Goal: Information Seeking & Learning: Compare options

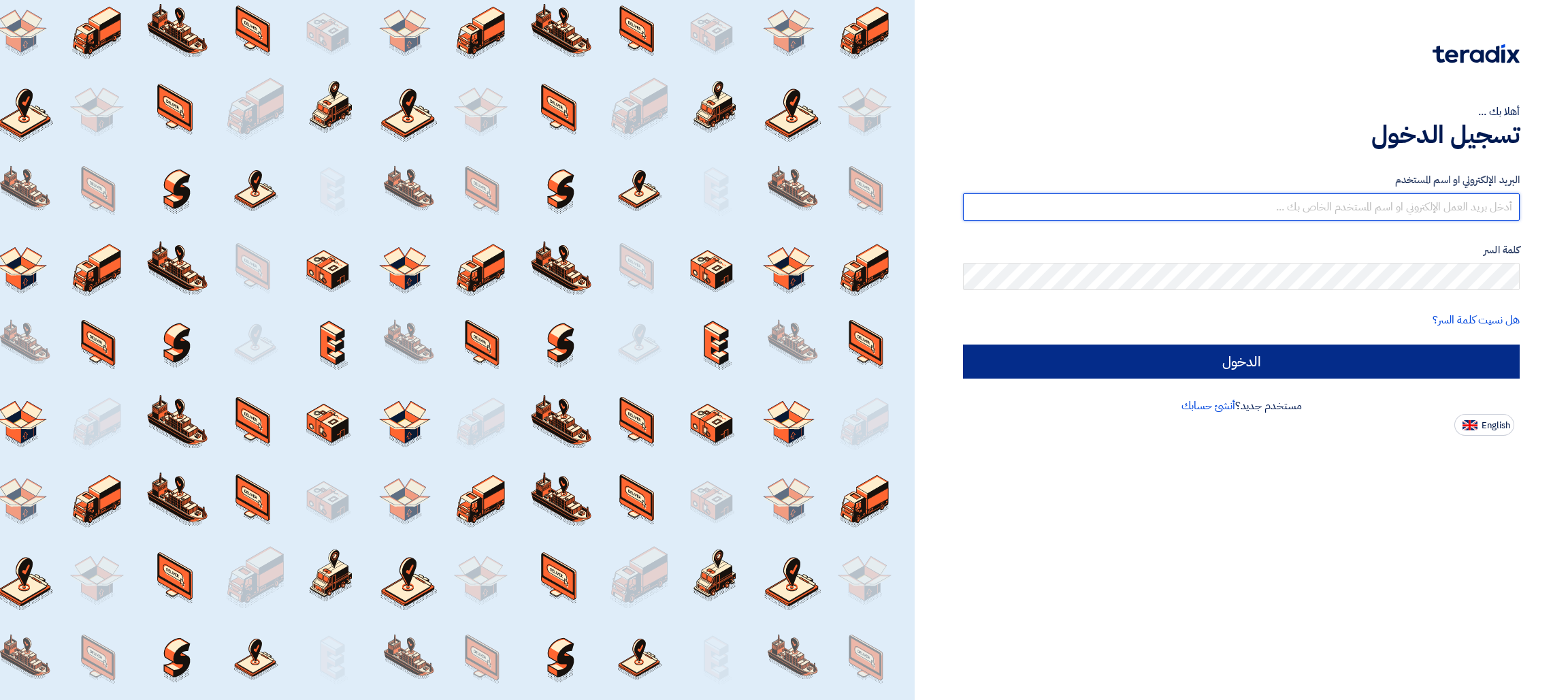
type input "[EMAIL_ADDRESS][DOMAIN_NAME]"
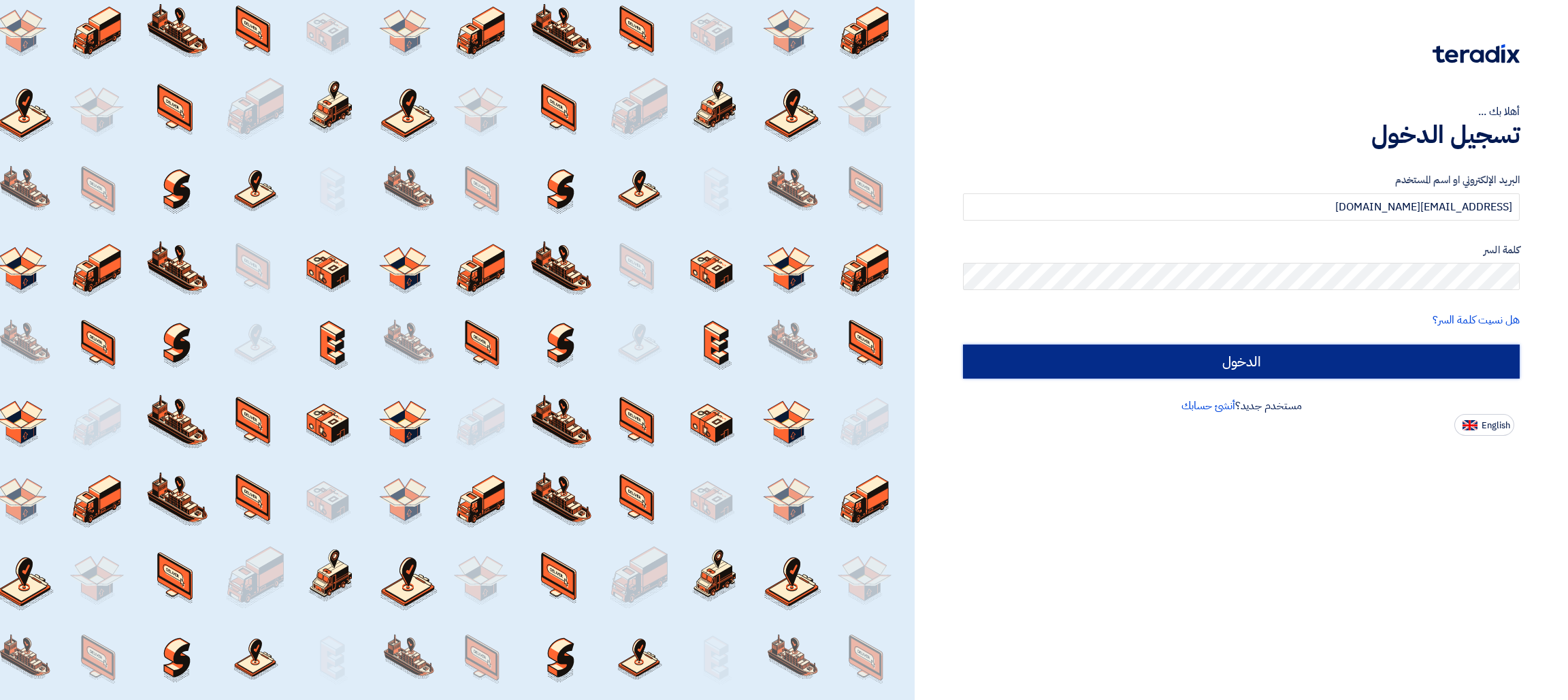
click at [1183, 373] on input "الدخول" at bounding box center [1240, 361] width 556 height 34
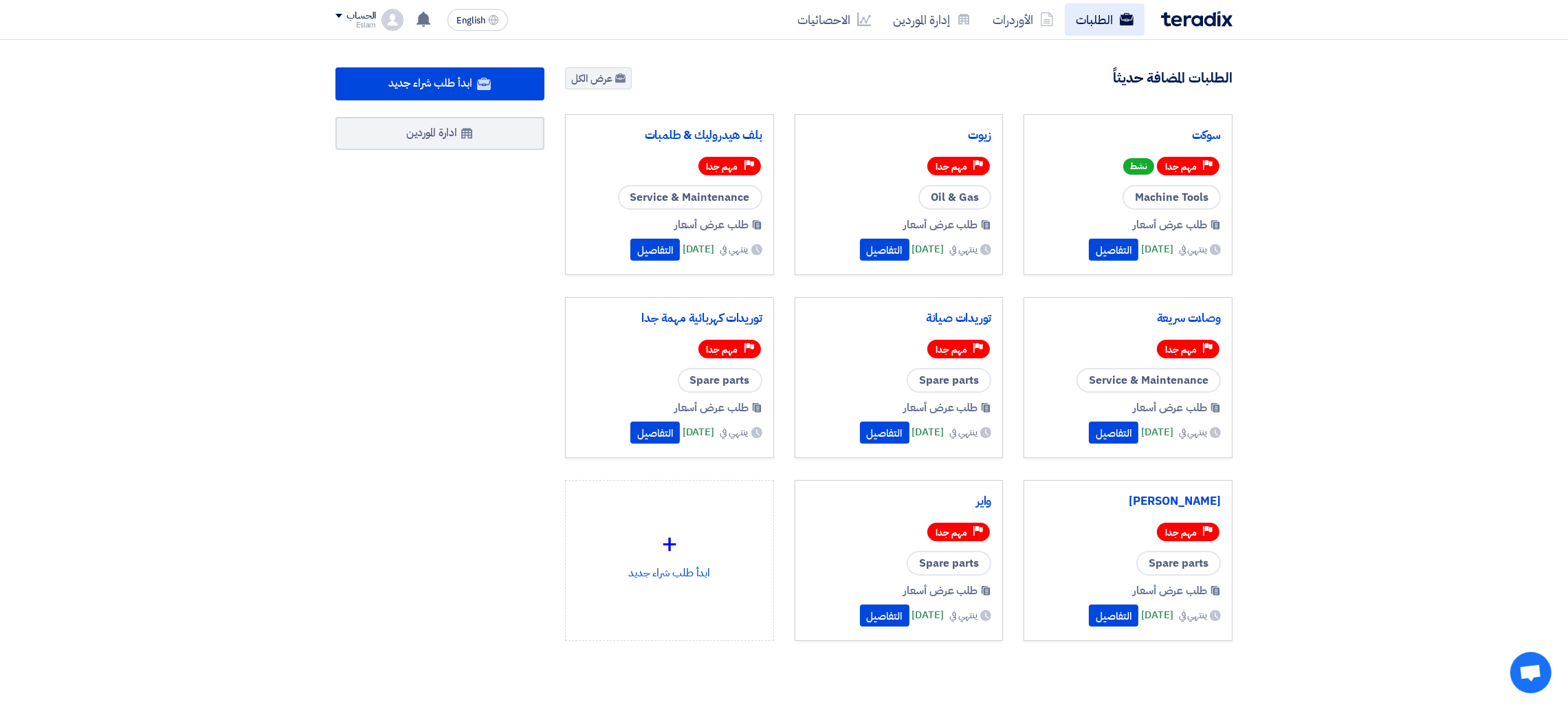
click at [1104, 21] on link "الطلبات" at bounding box center [1104, 20] width 80 height 32
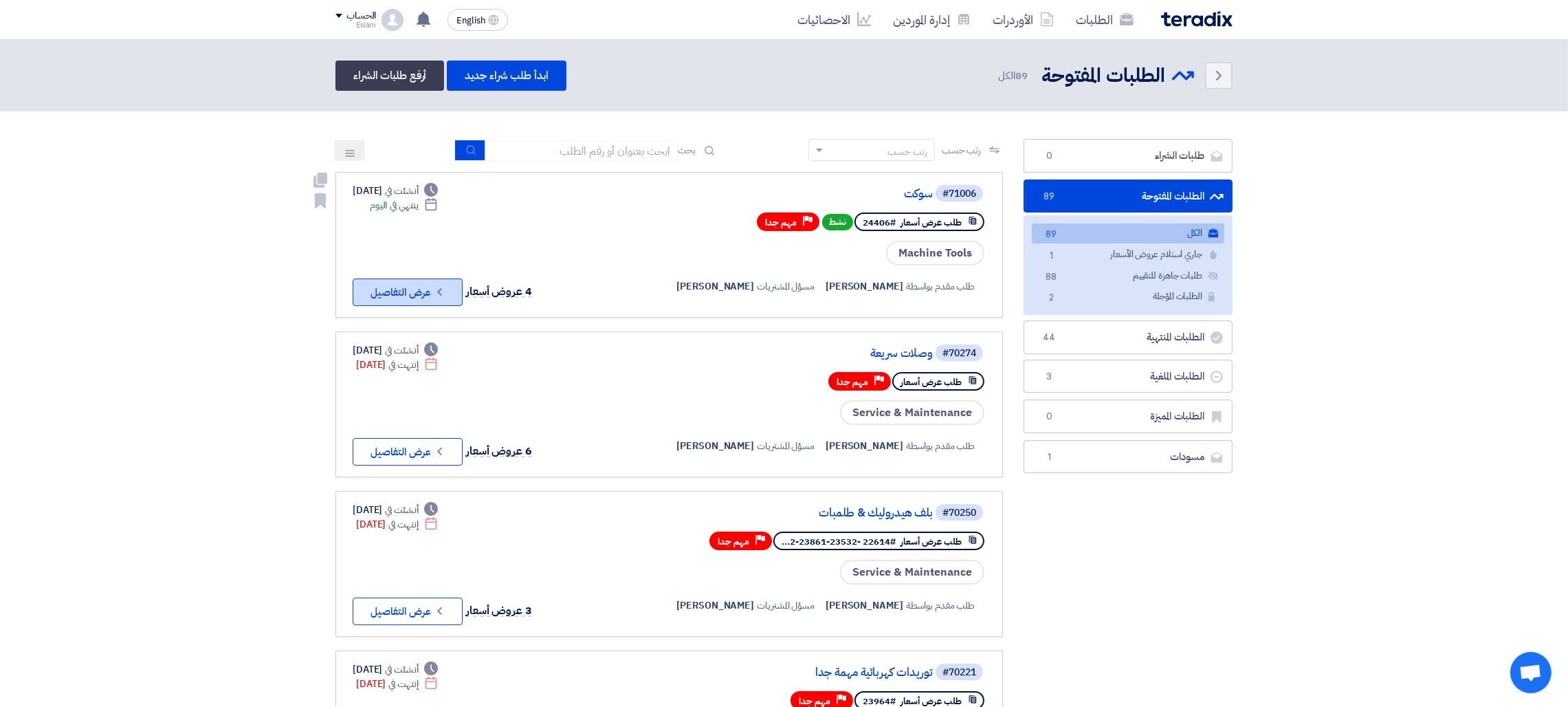
click at [435, 278] on button "Check details عرض التفاصيل" at bounding box center [407, 292] width 110 height 27
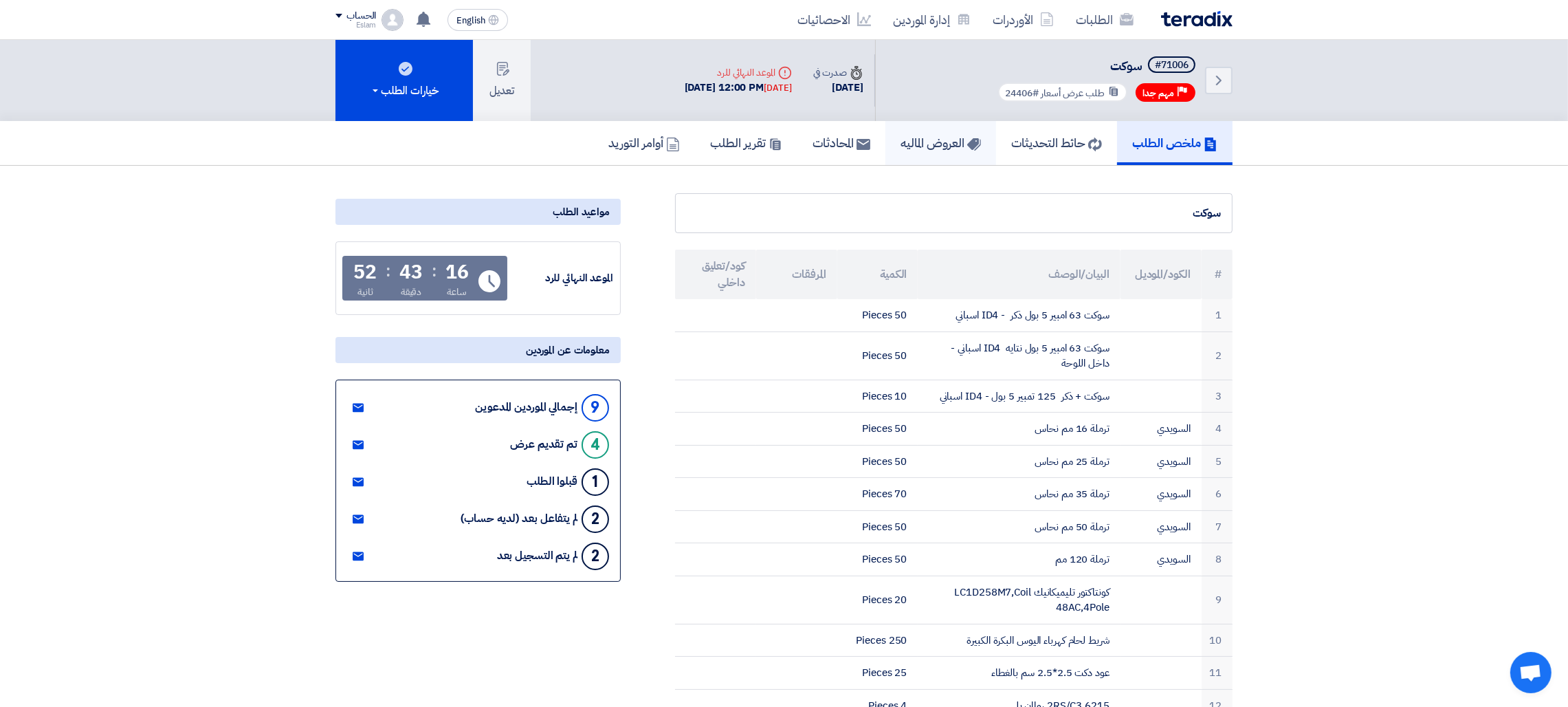
click at [905, 137] on h5 "العروض الماليه" at bounding box center [940, 143] width 80 height 16
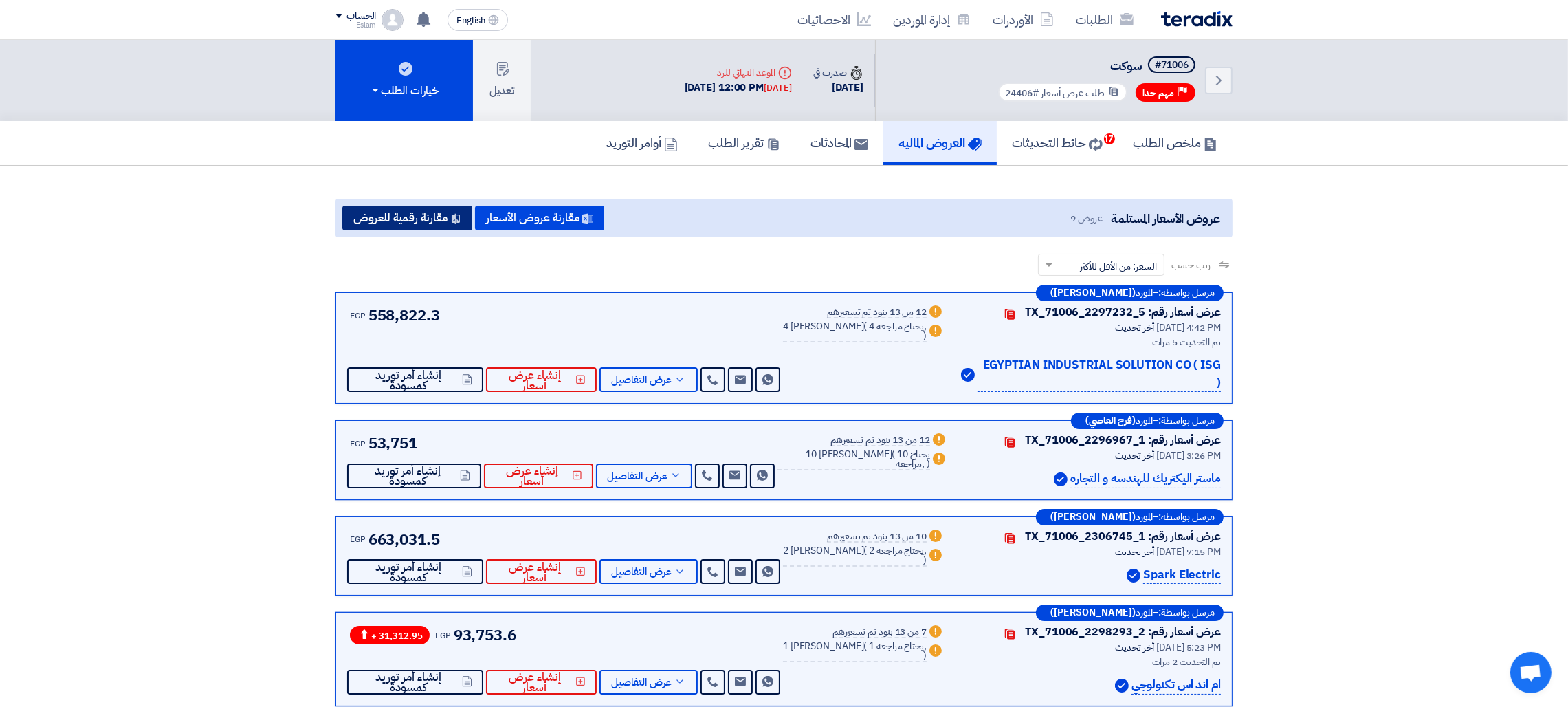
click at [413, 220] on button "مقارنة رقمية للعروض" at bounding box center [407, 218] width 130 height 24
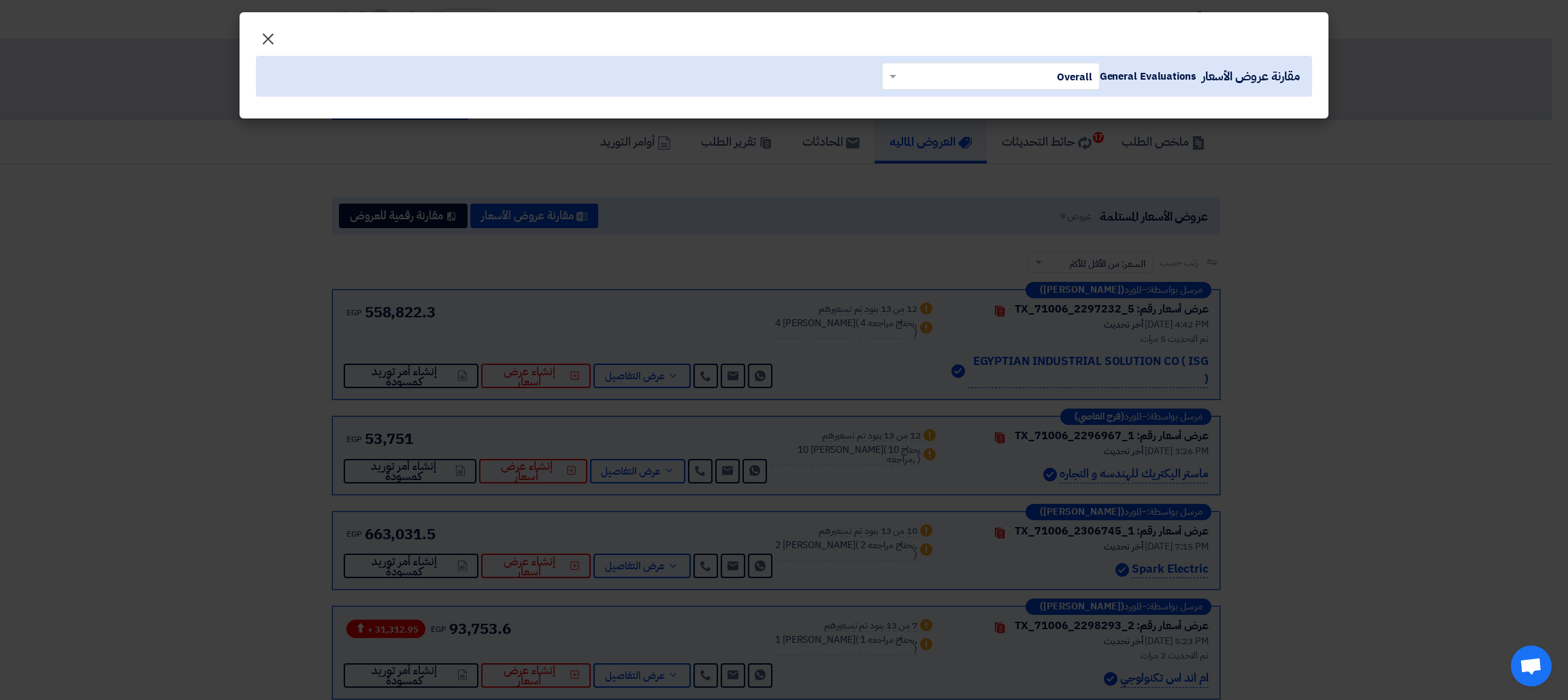
click at [260, 34] on span "×" at bounding box center [268, 38] width 17 height 41
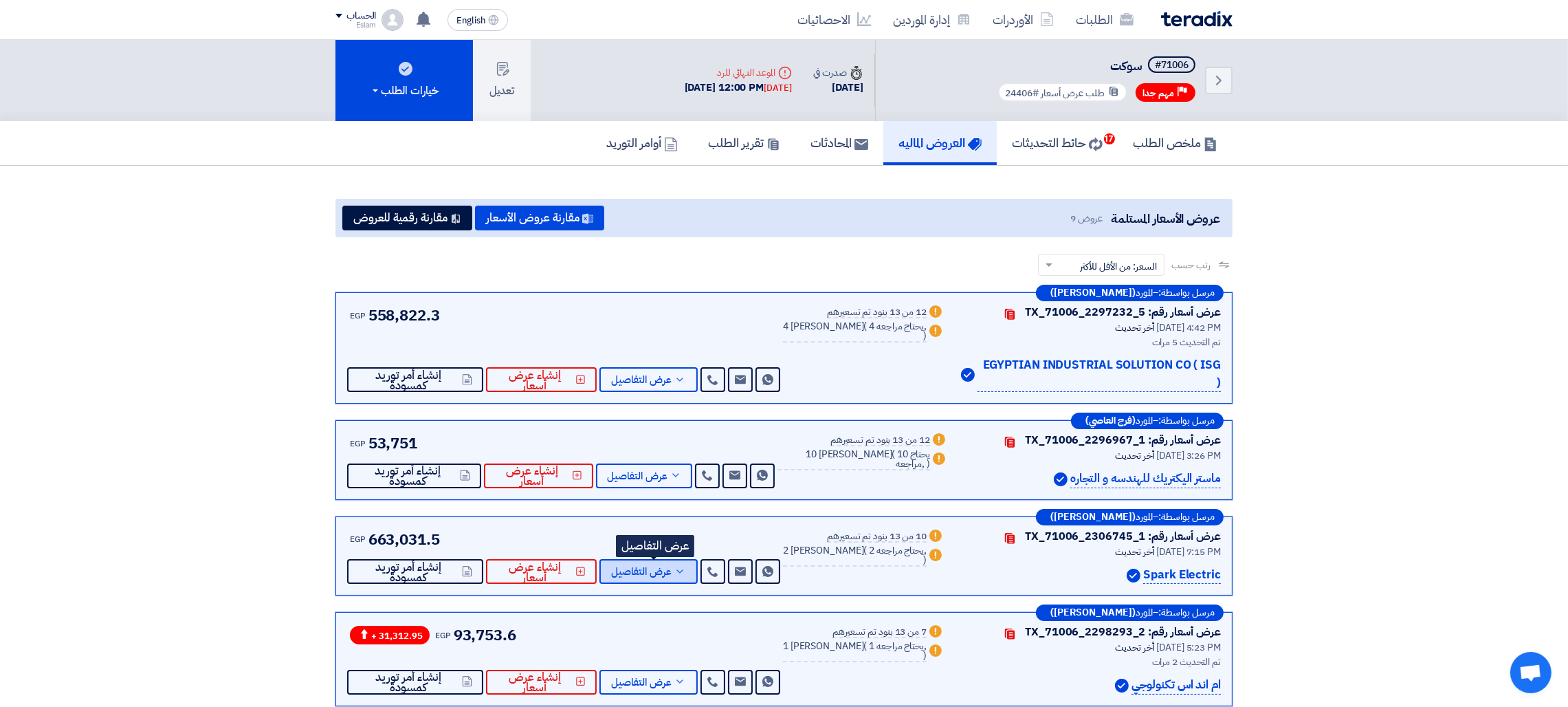
click at [640, 567] on span "عرض التفاصيل" at bounding box center [641, 572] width 60 height 11
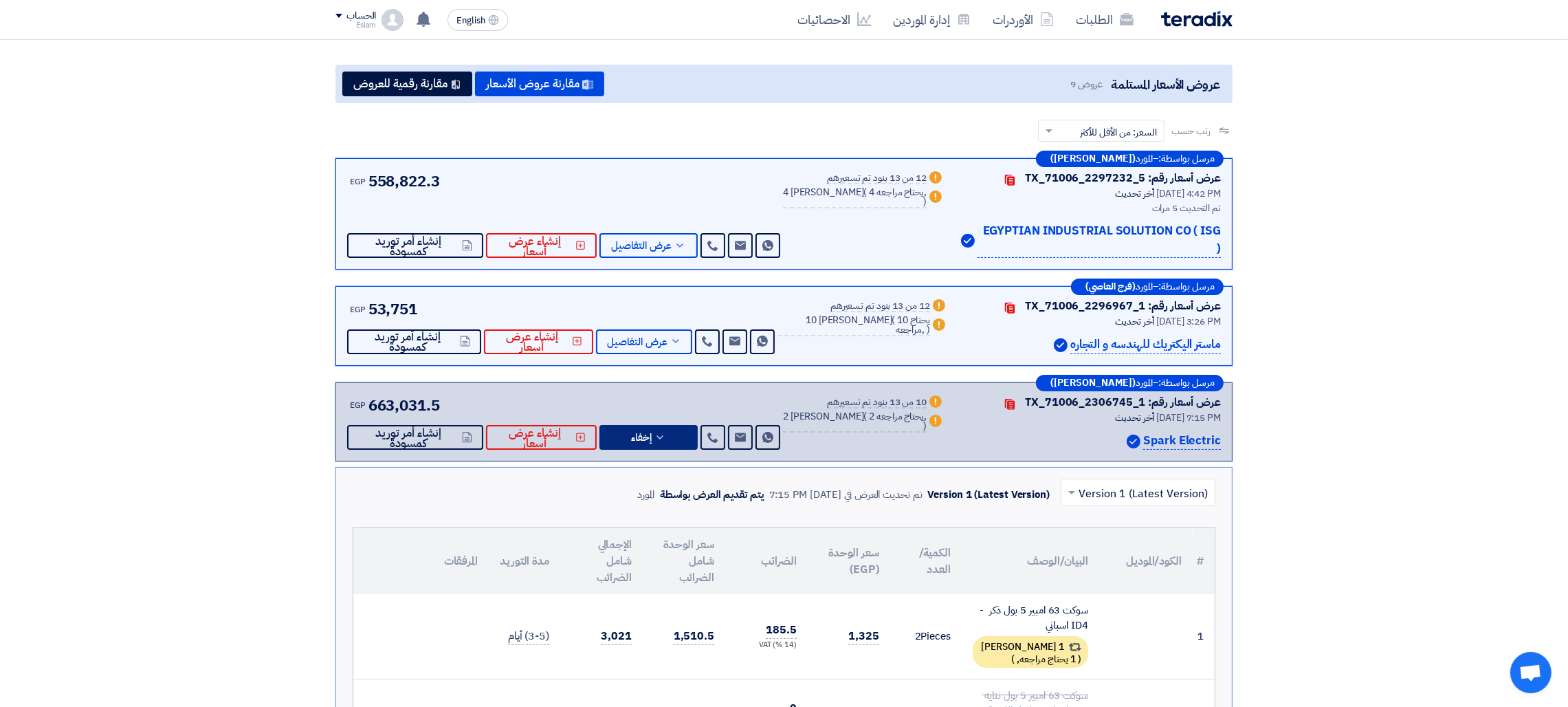
scroll to position [121, 0]
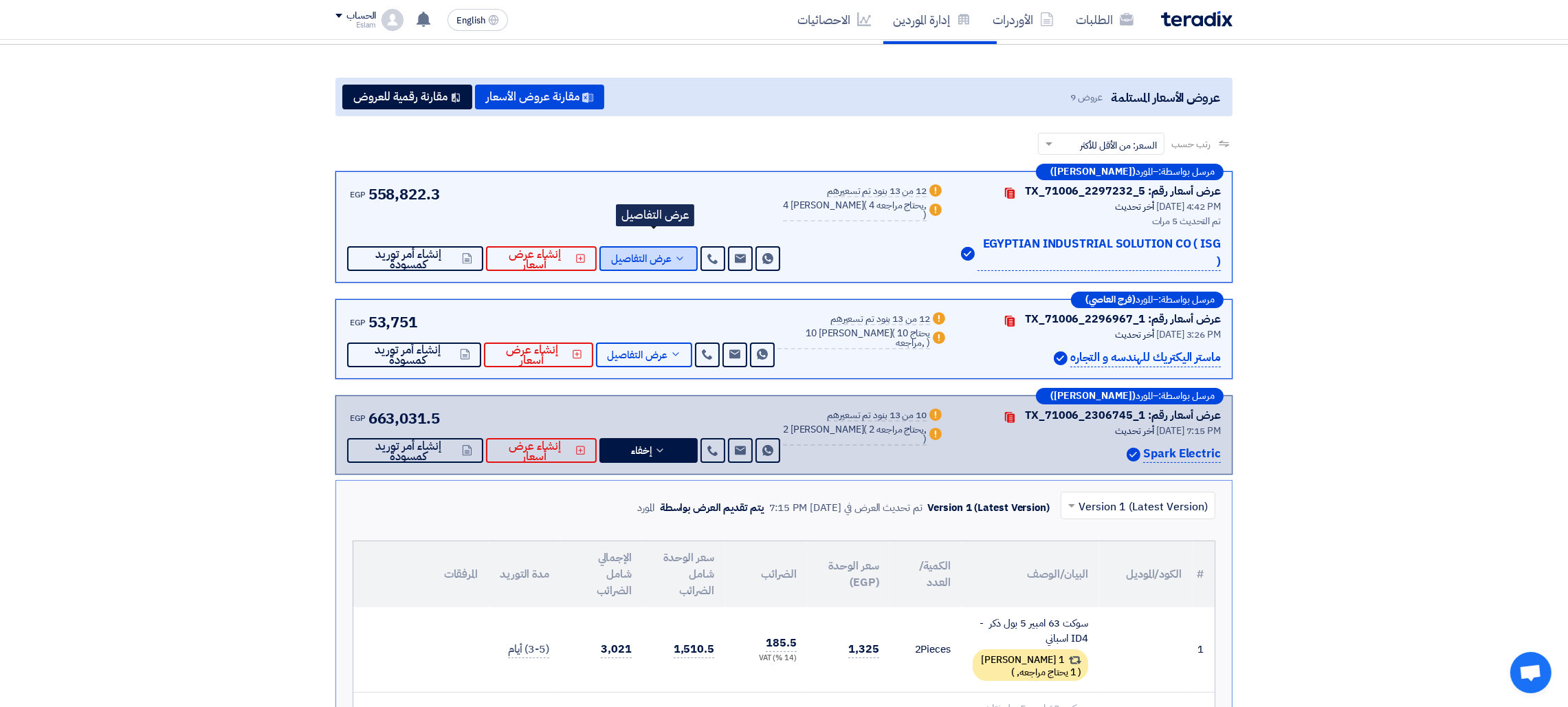
click at [643, 254] on span "عرض التفاصيل" at bounding box center [641, 259] width 60 height 11
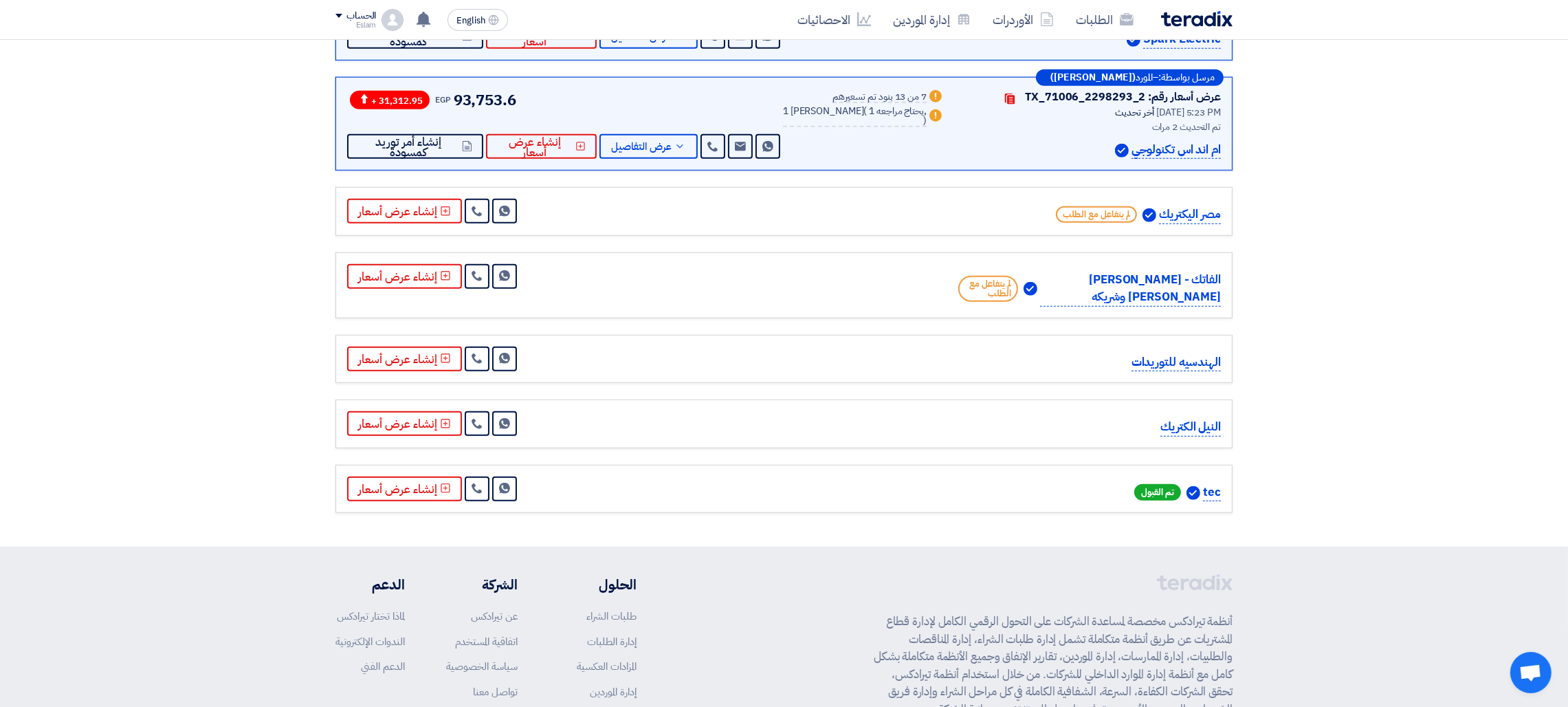
scroll to position [1302, 0]
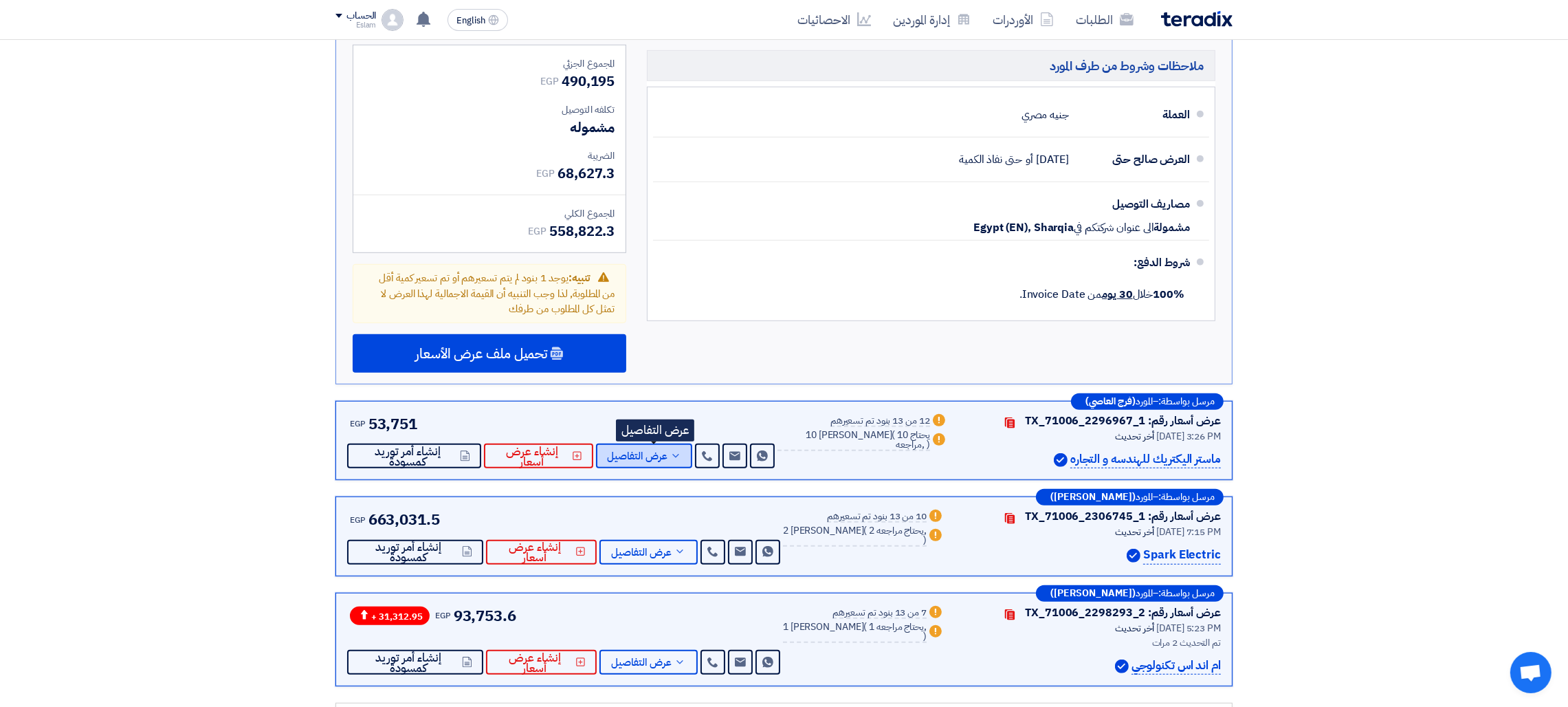
click at [659, 451] on span "عرض التفاصيل" at bounding box center [637, 456] width 60 height 11
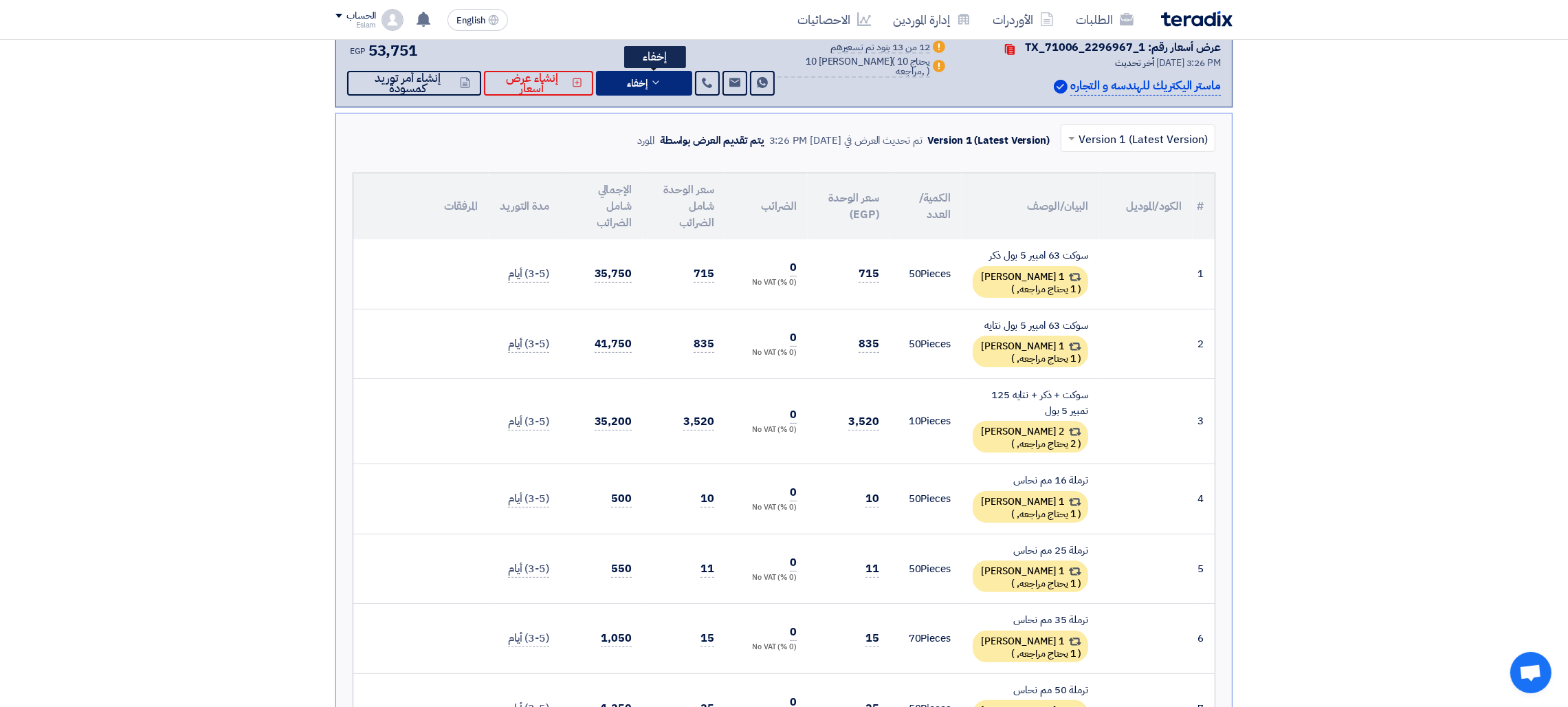
scroll to position [0, 0]
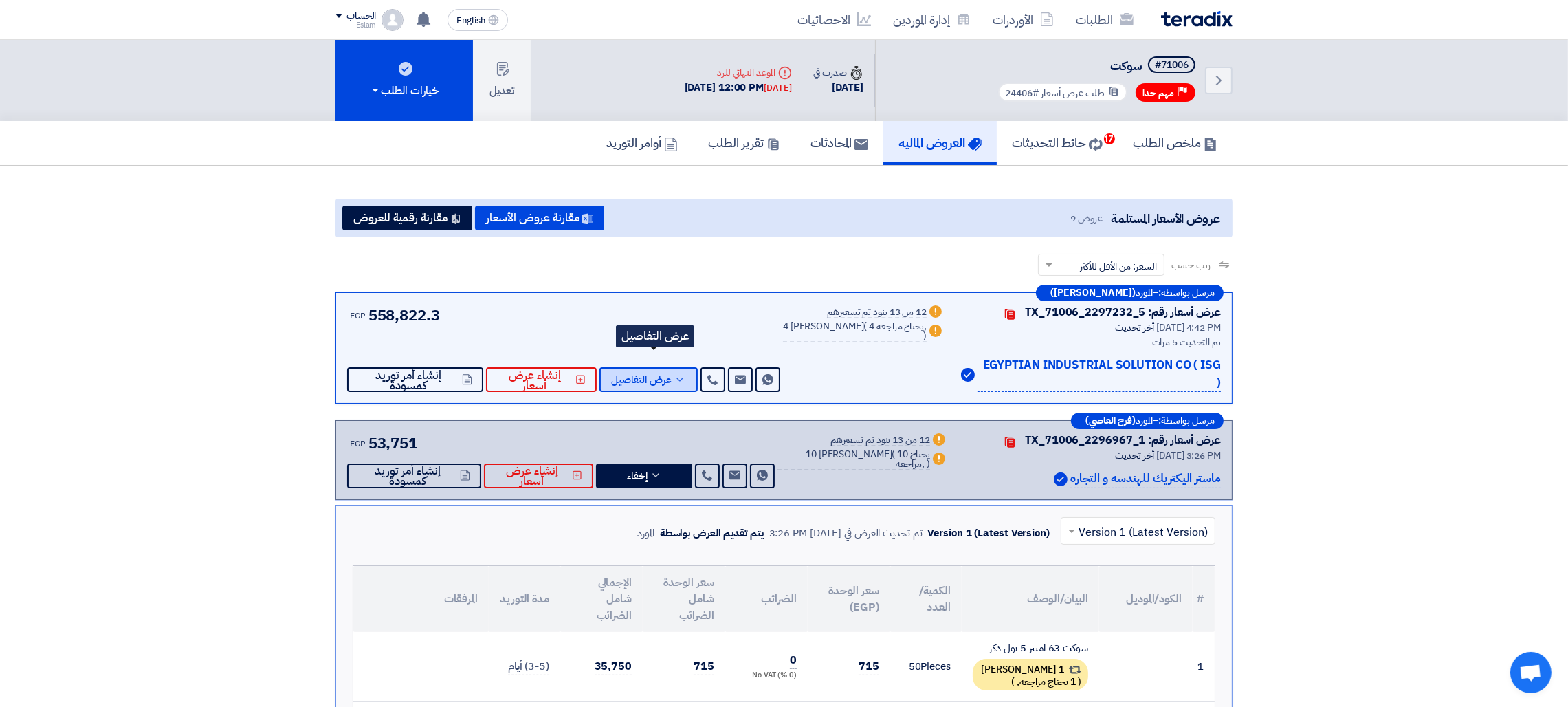
click at [676, 368] on button "عرض التفاصيل" at bounding box center [648, 379] width 98 height 24
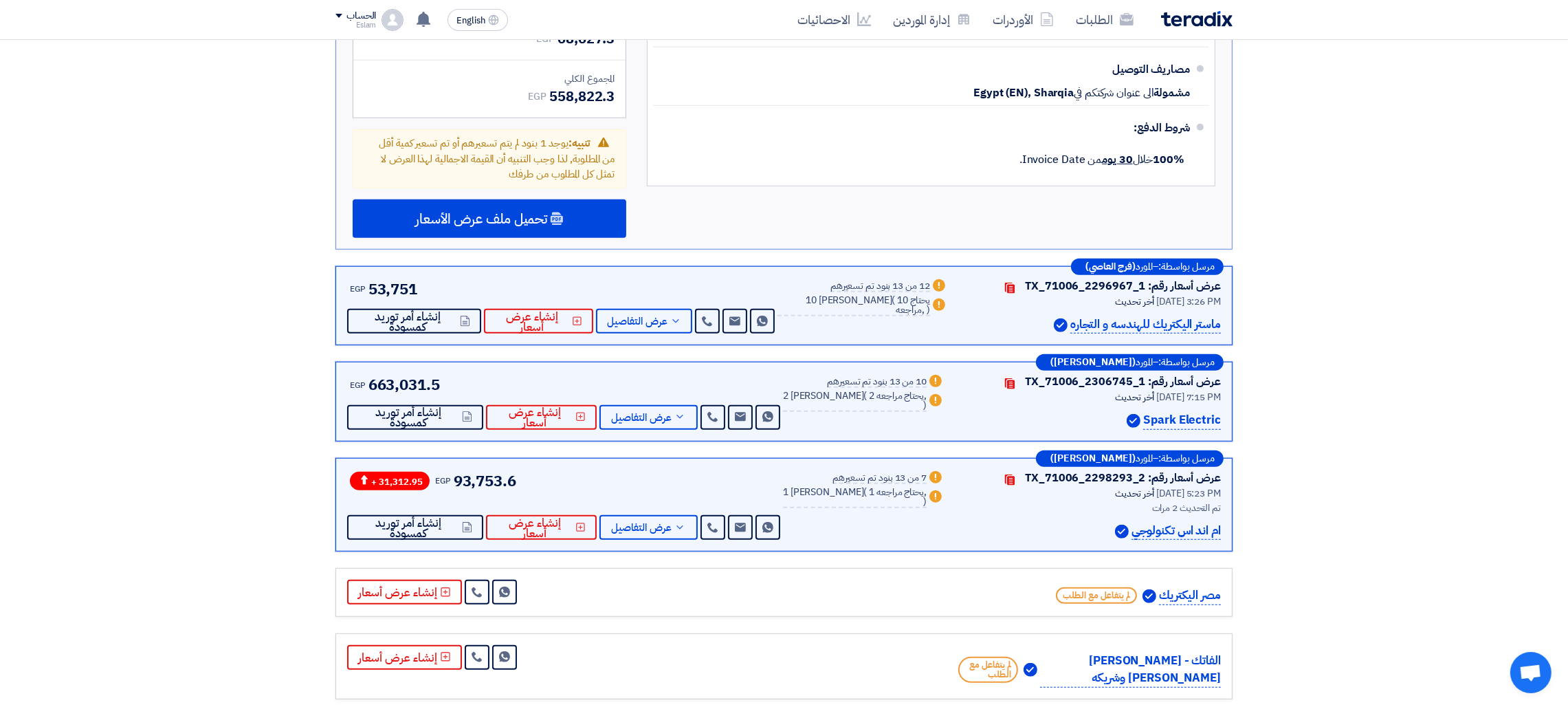
scroll to position [1450, 0]
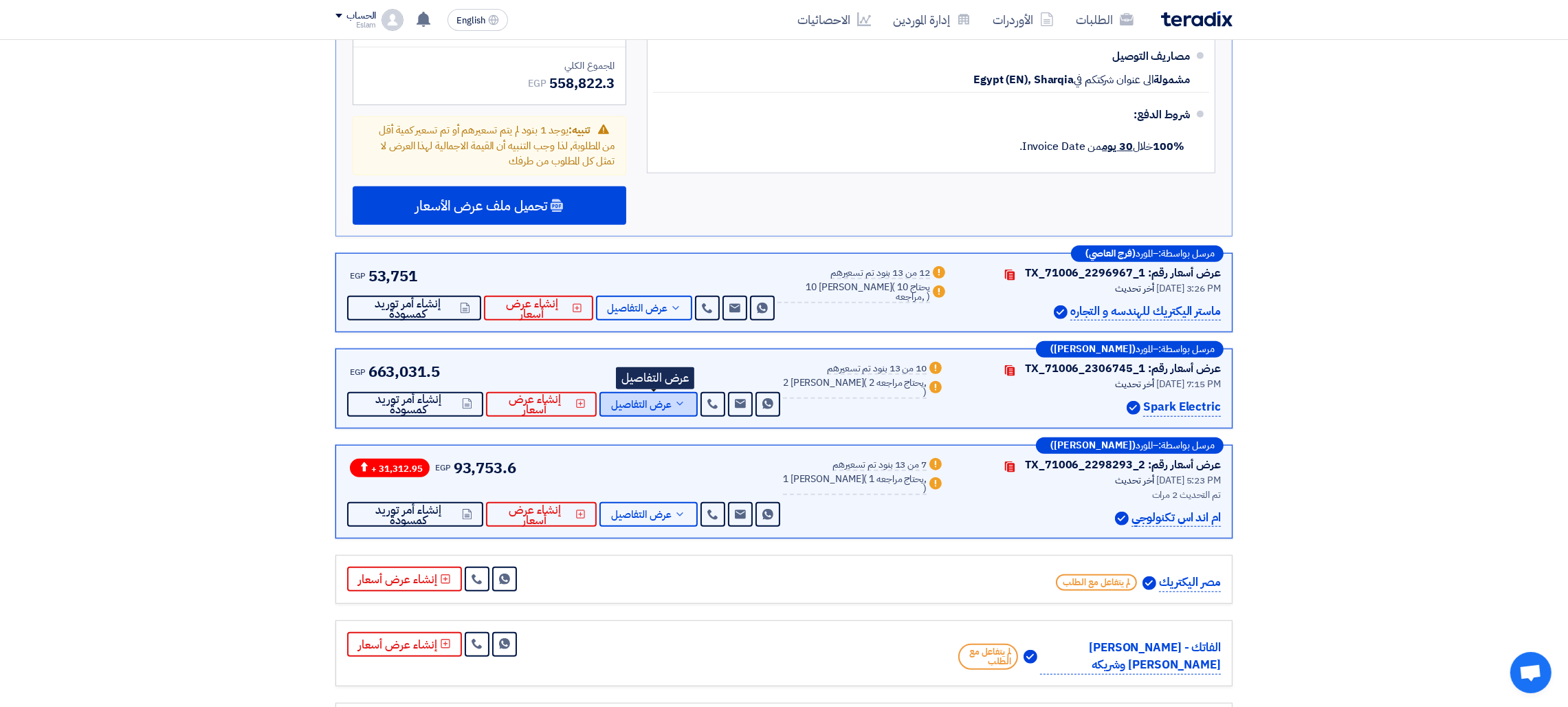
click at [670, 400] on span "عرض التفاصيل" at bounding box center [641, 405] width 60 height 11
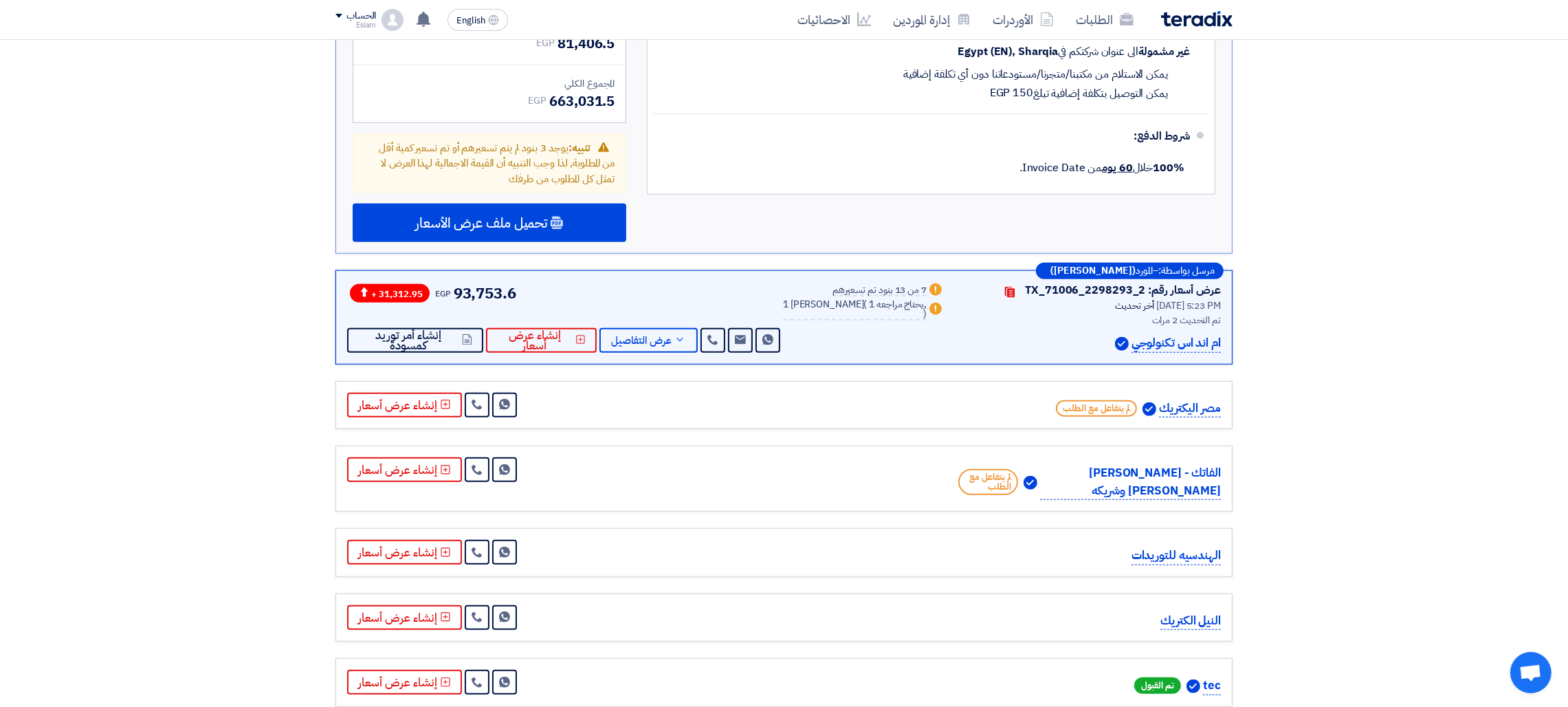
scroll to position [1664, 0]
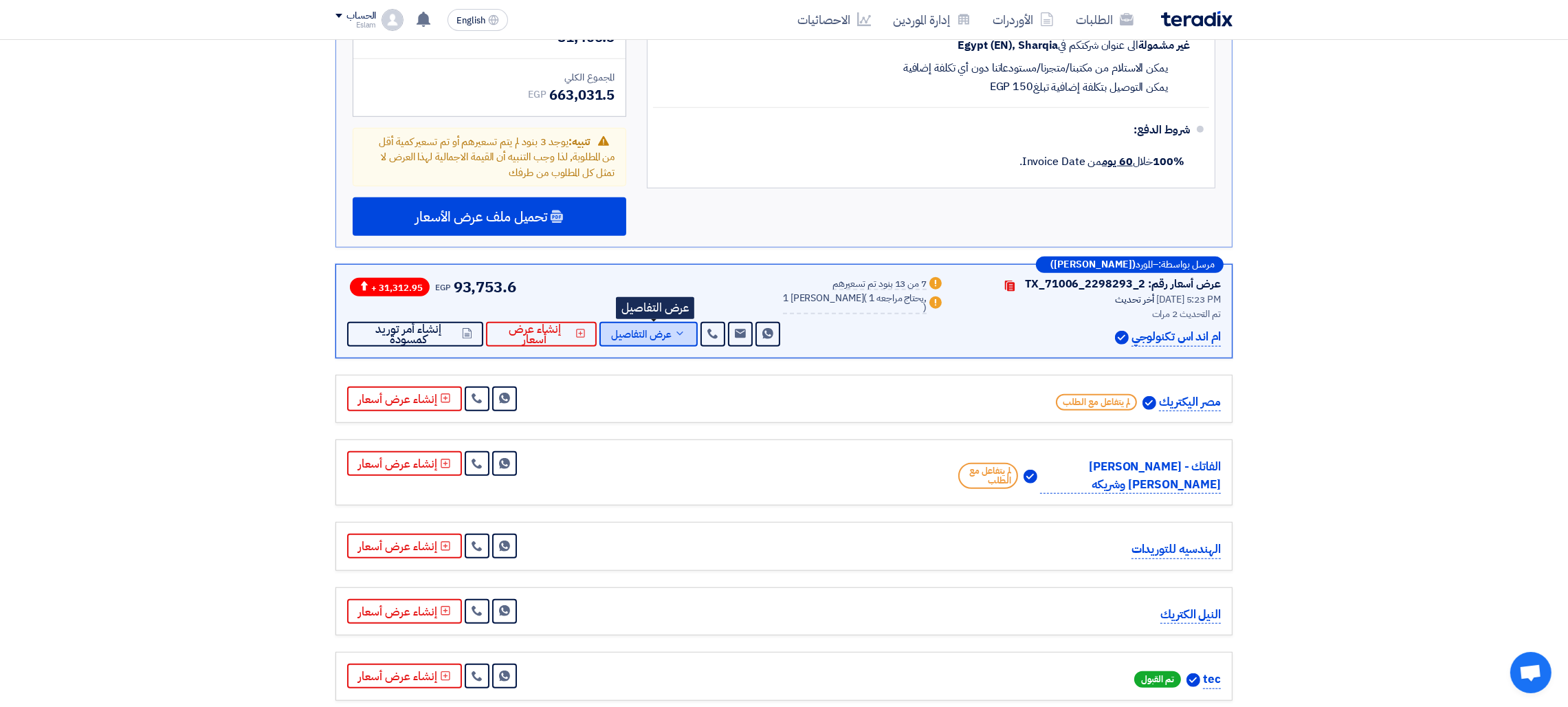
click at [645, 329] on span "عرض التفاصيل" at bounding box center [641, 335] width 60 height 11
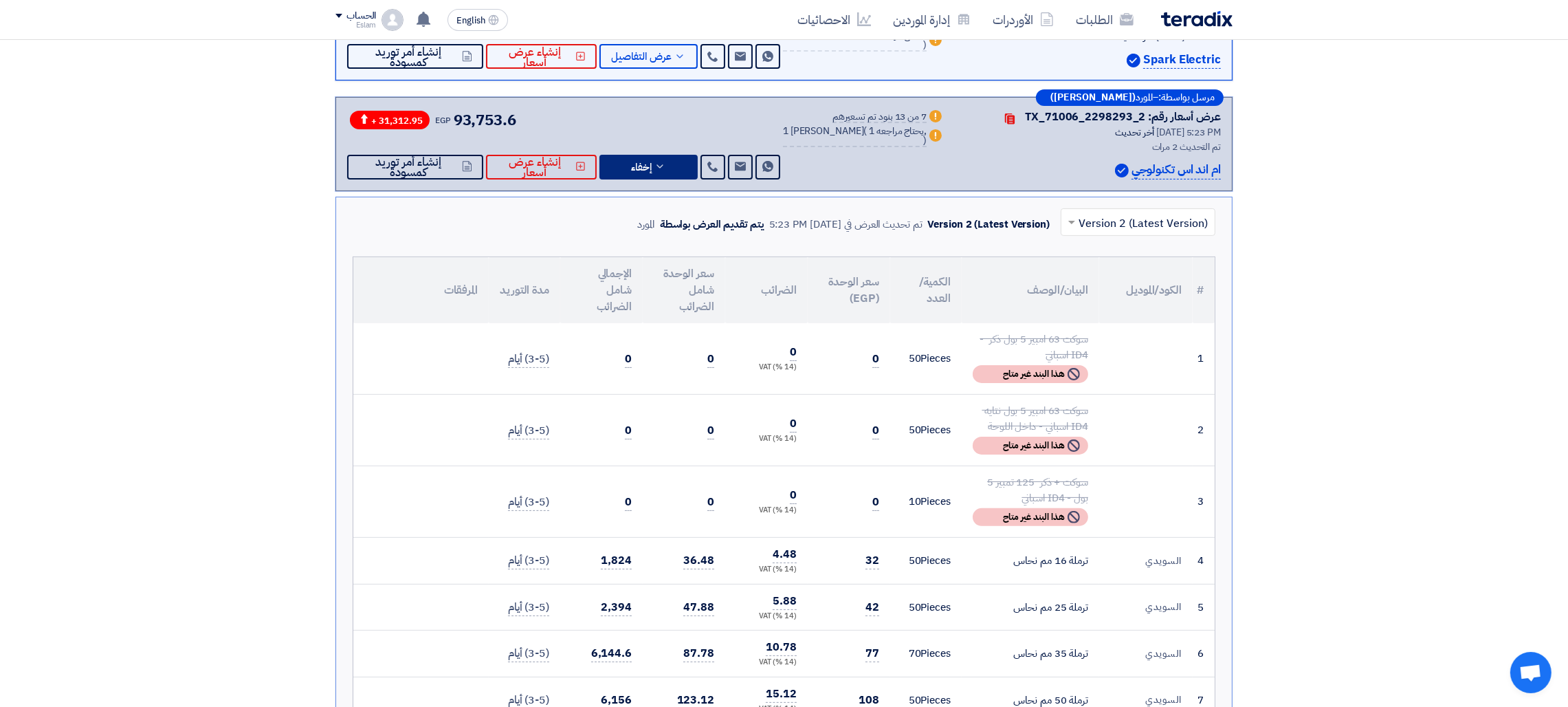
scroll to position [0, 0]
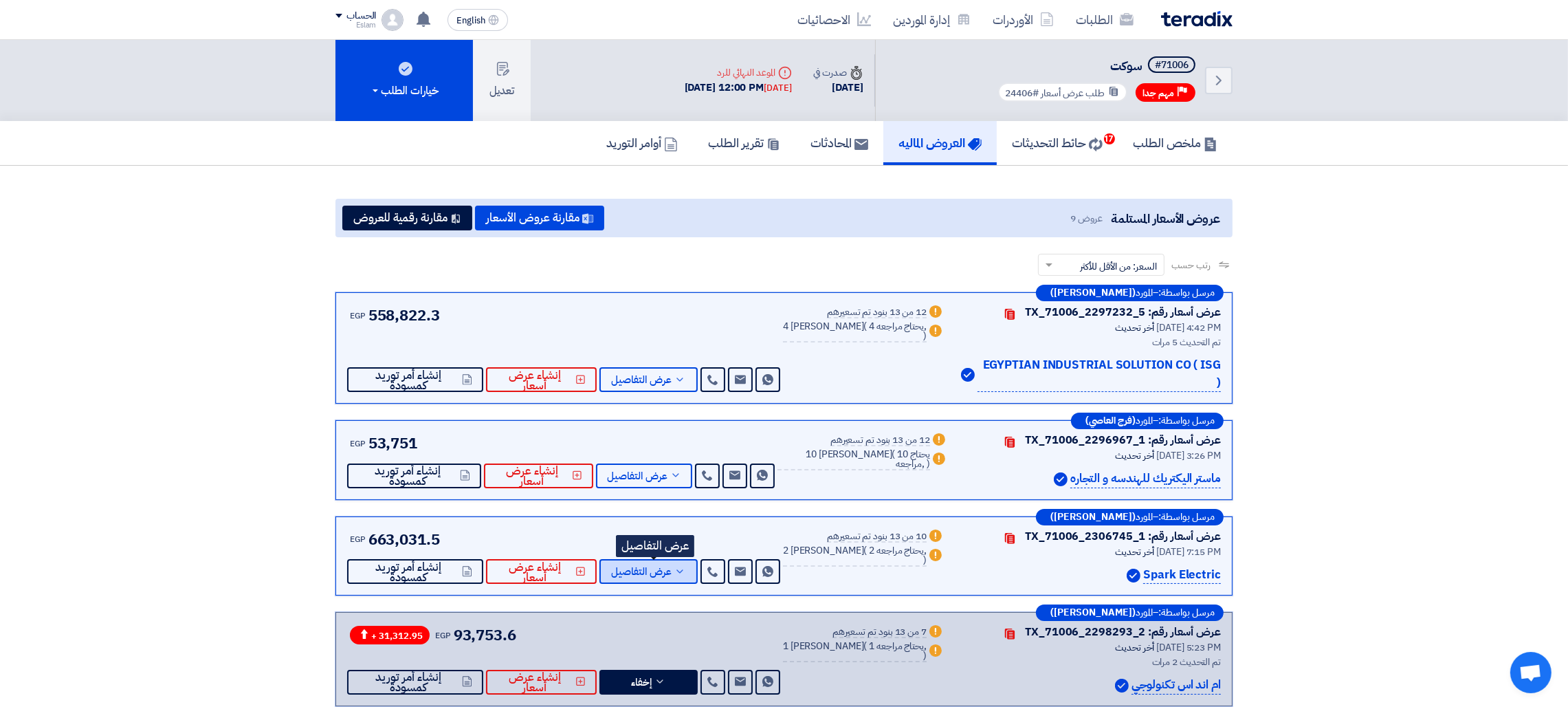
click at [655, 561] on button "عرض التفاصيل" at bounding box center [648, 571] width 98 height 24
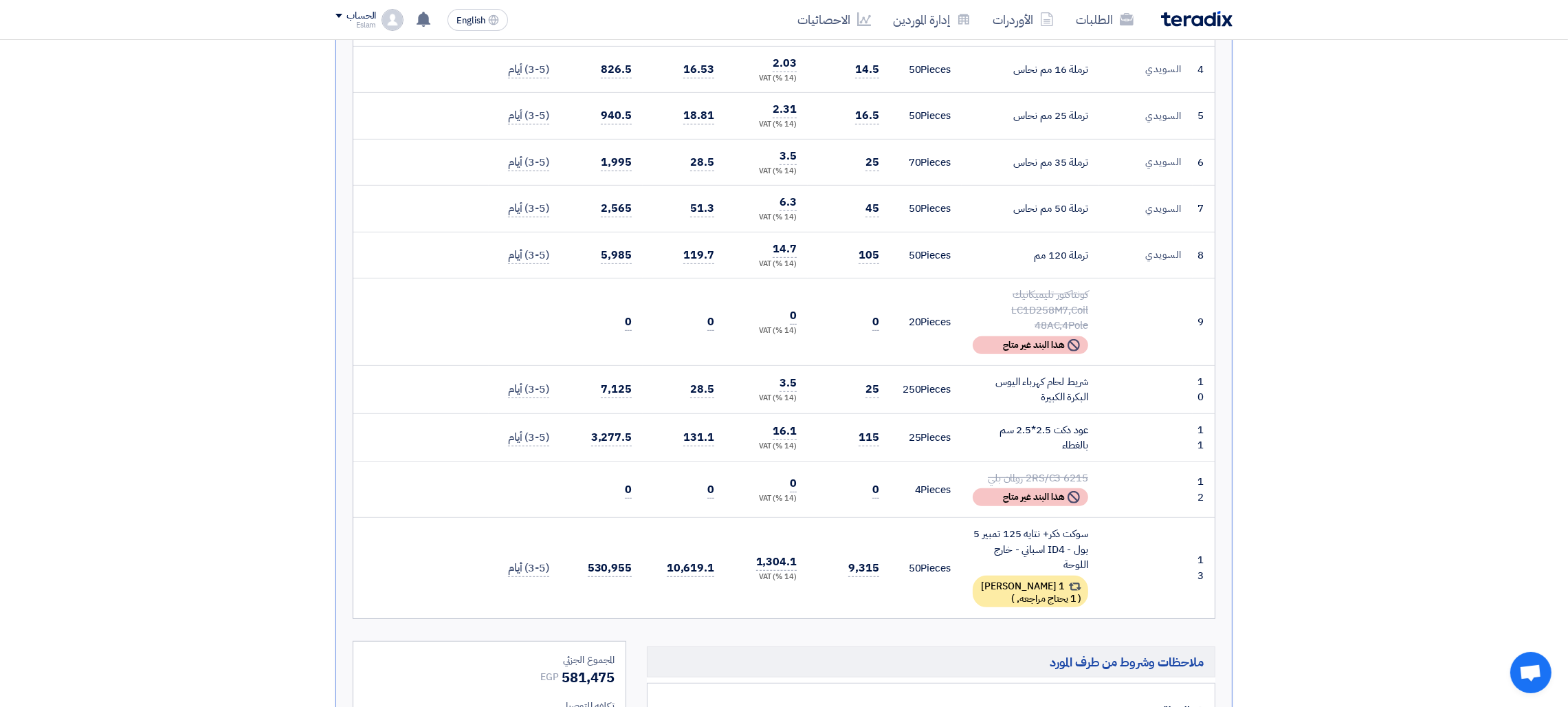
scroll to position [873, 0]
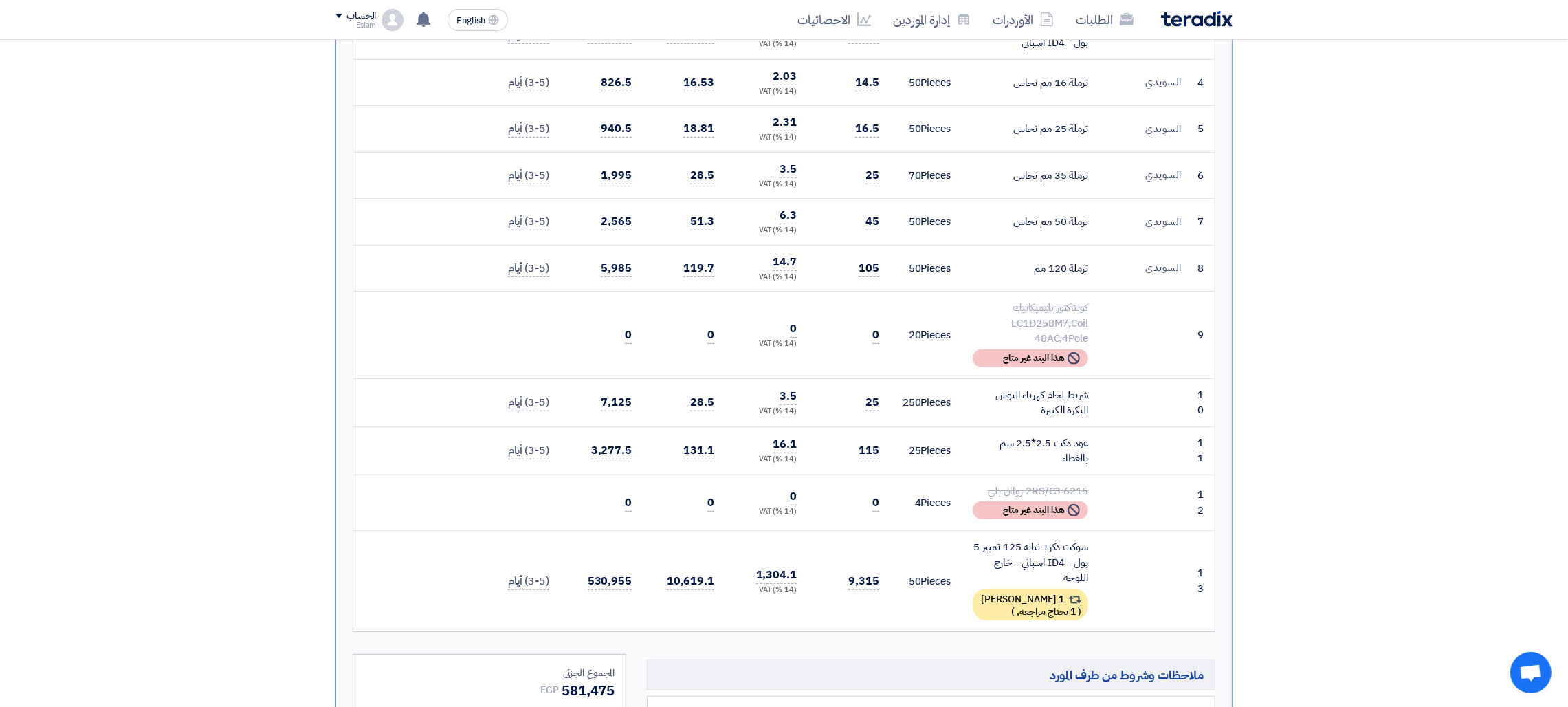
click at [877, 394] on span "25" at bounding box center [872, 402] width 14 height 18
drag, startPoint x: 872, startPoint y: 435, endPoint x: 884, endPoint y: 435, distance: 12.0
click at [884, 435] on td "115" at bounding box center [849, 450] width 82 height 48
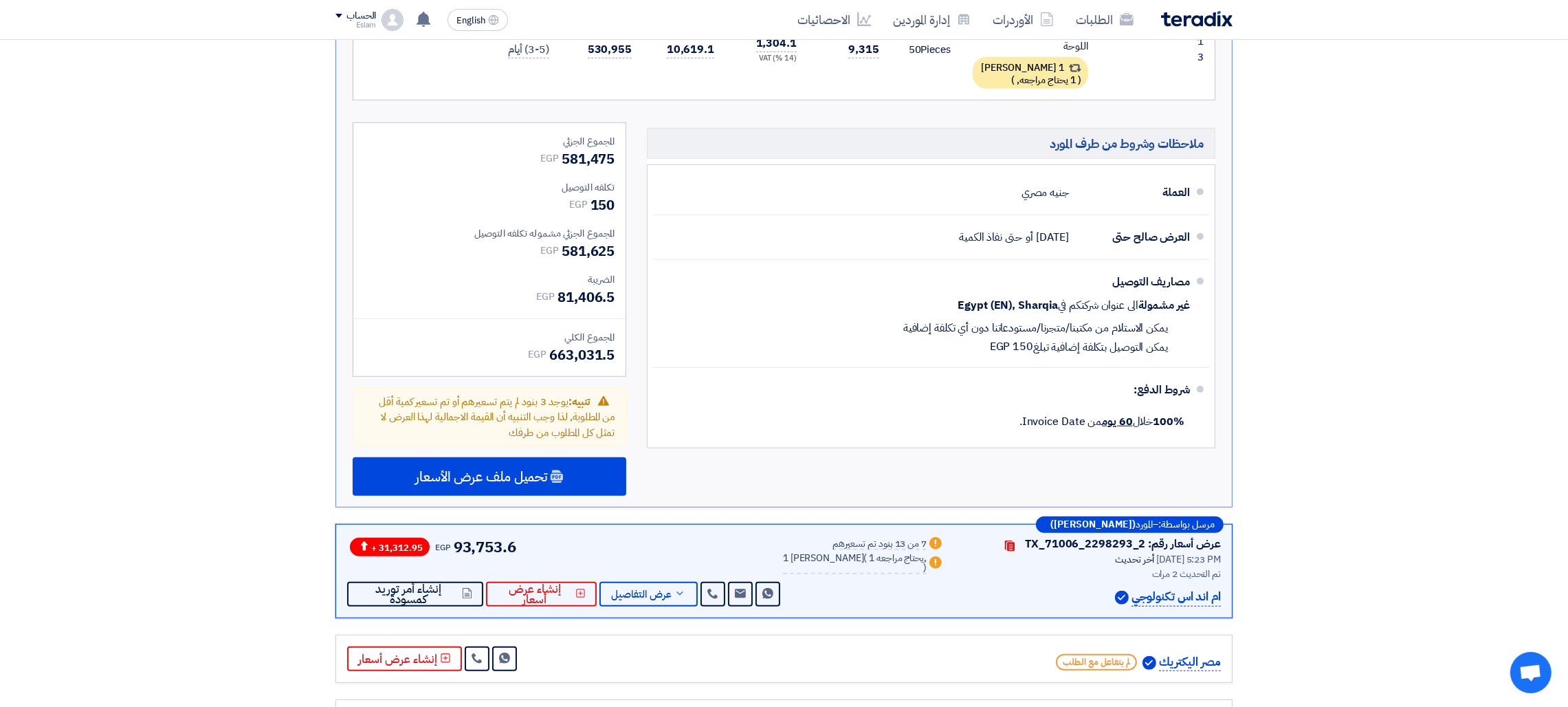
scroll to position [1601, 0]
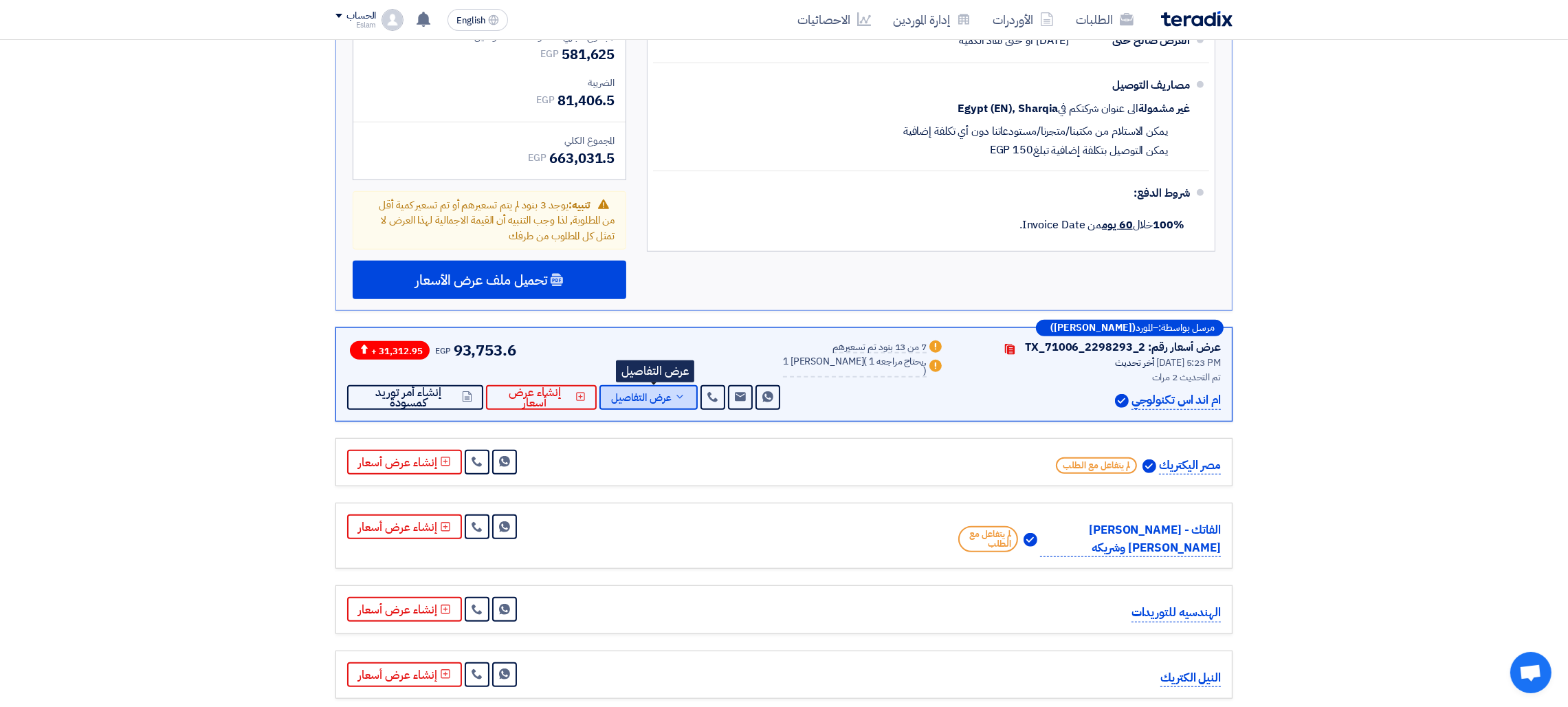
click at [636, 393] on span "عرض التفاصيل" at bounding box center [641, 398] width 60 height 11
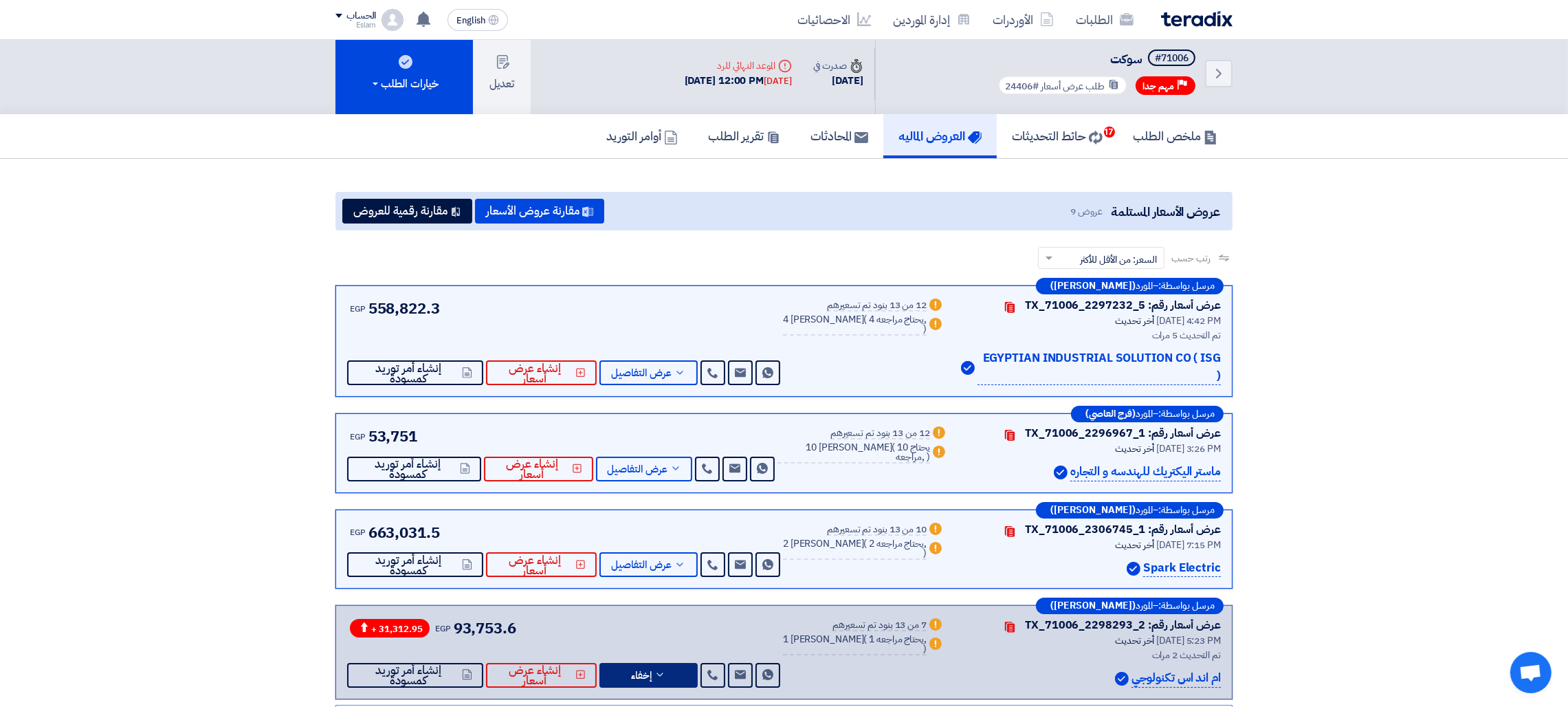
scroll to position [0, 0]
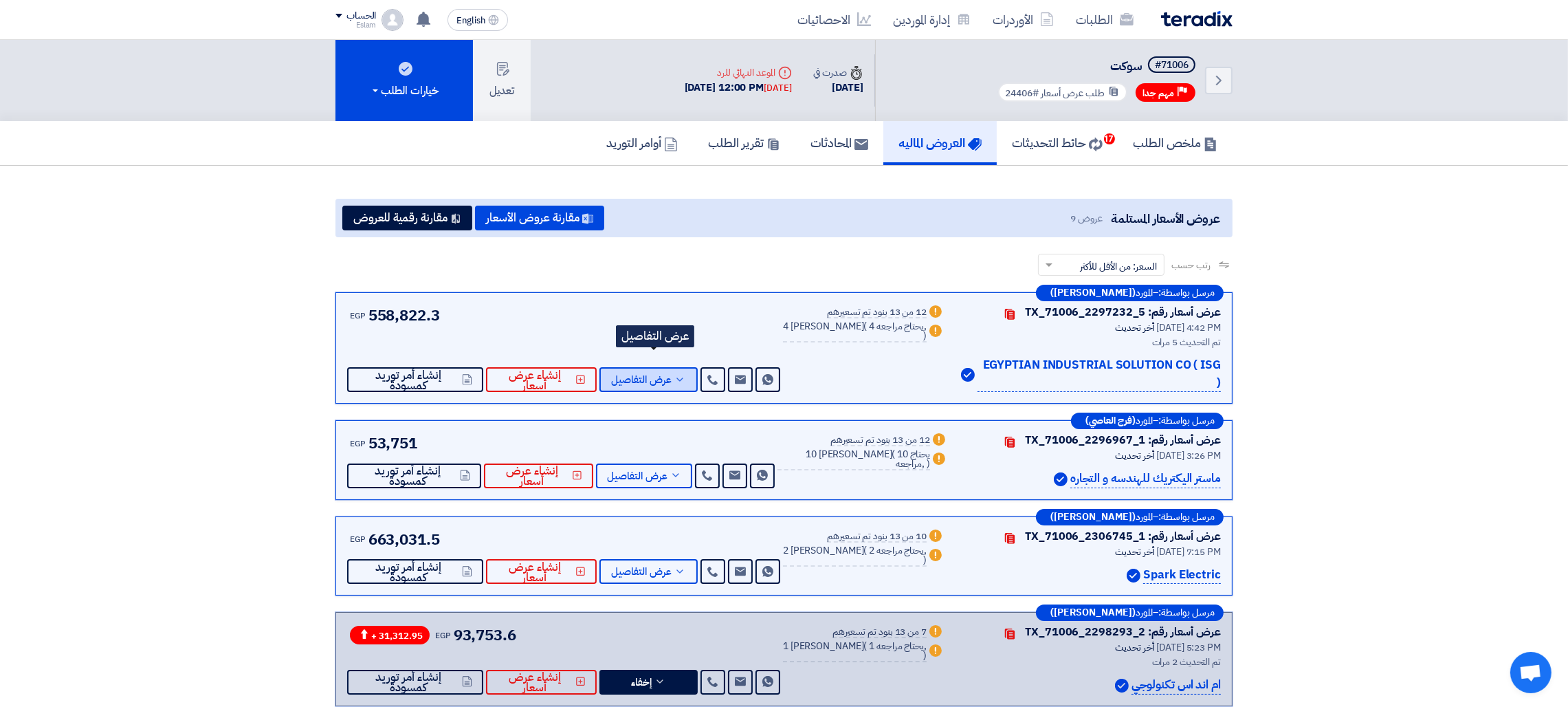
click at [657, 374] on span "عرض التفاصيل" at bounding box center [641, 380] width 60 height 11
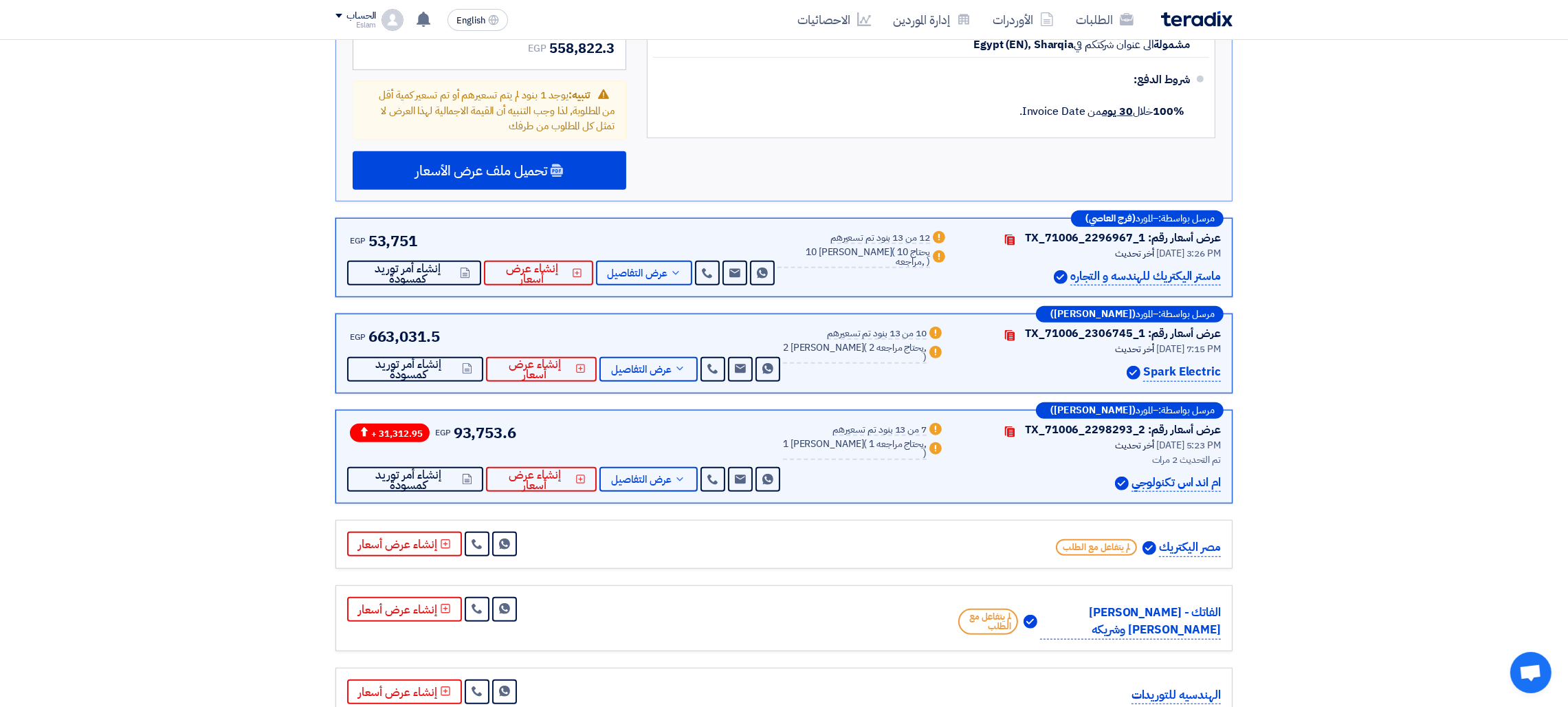
scroll to position [1498, 0]
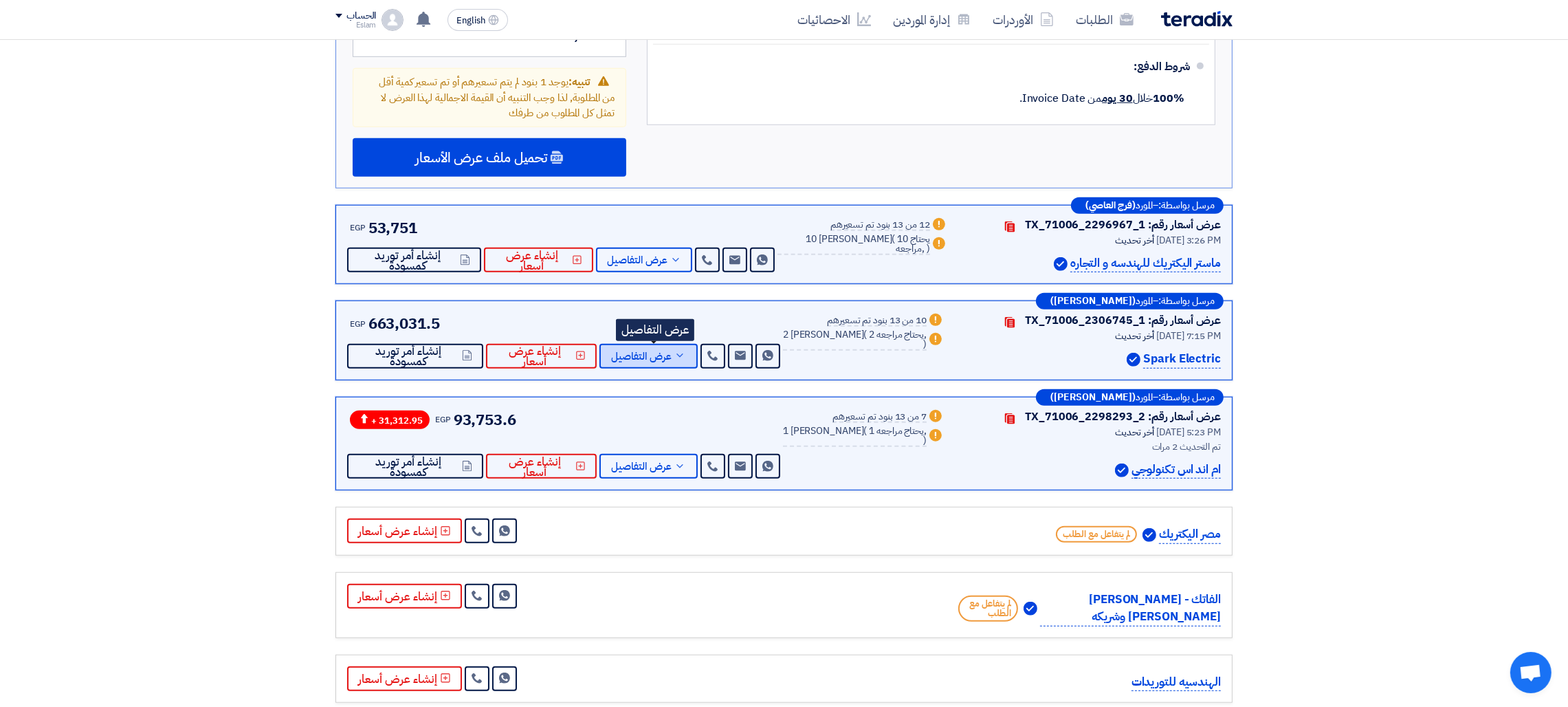
click at [660, 352] on span "عرض التفاصيل" at bounding box center [641, 357] width 60 height 11
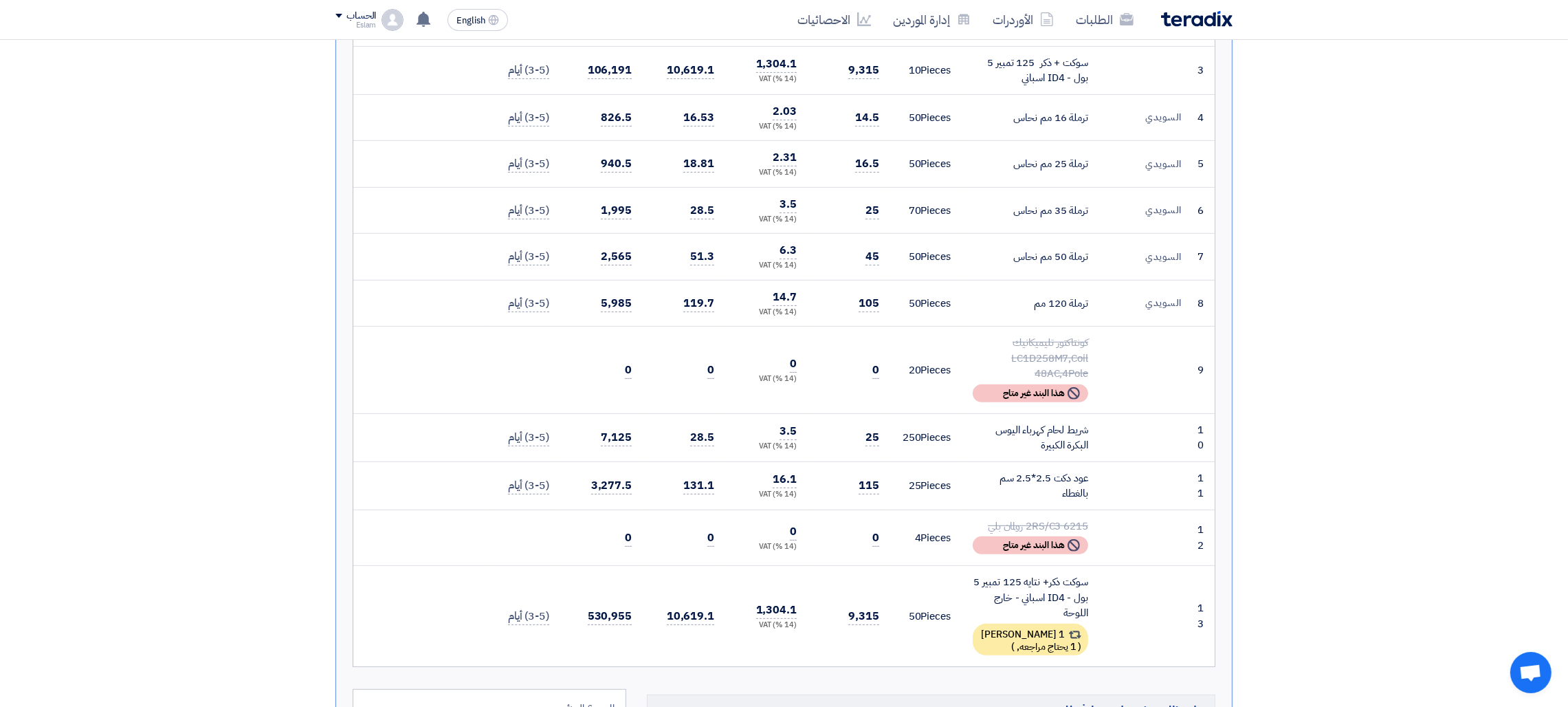
scroll to position [808, 0]
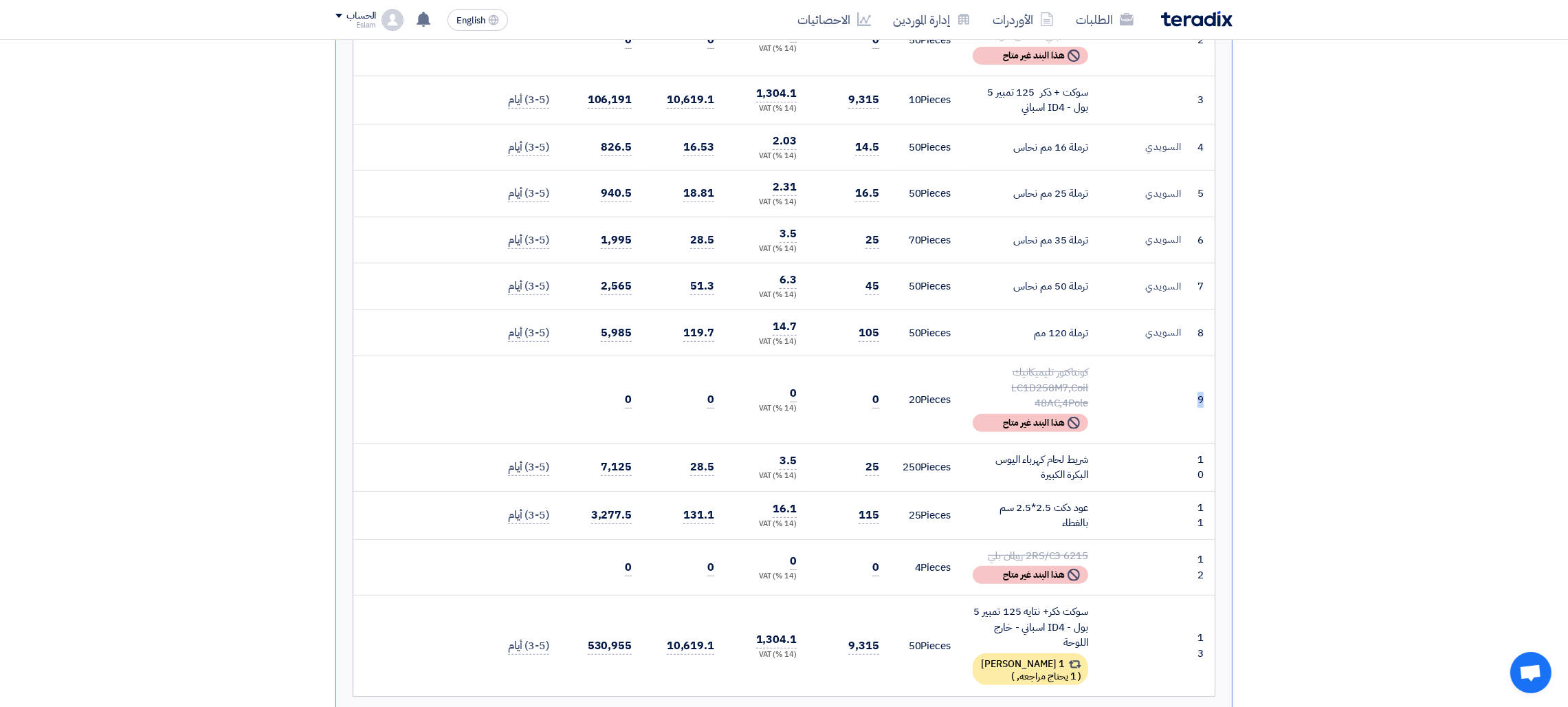
drag, startPoint x: 1195, startPoint y: 378, endPoint x: 1207, endPoint y: 378, distance: 12.0
click at [1207, 378] on td "9" at bounding box center [1203, 400] width 22 height 87
drag, startPoint x: 1203, startPoint y: 435, endPoint x: 1197, endPoint y: 455, distance: 20.9
click at [1197, 455] on td "10" at bounding box center [1203, 466] width 22 height 48
drag, startPoint x: 1203, startPoint y: 378, endPoint x: 1195, endPoint y: 377, distance: 8.1
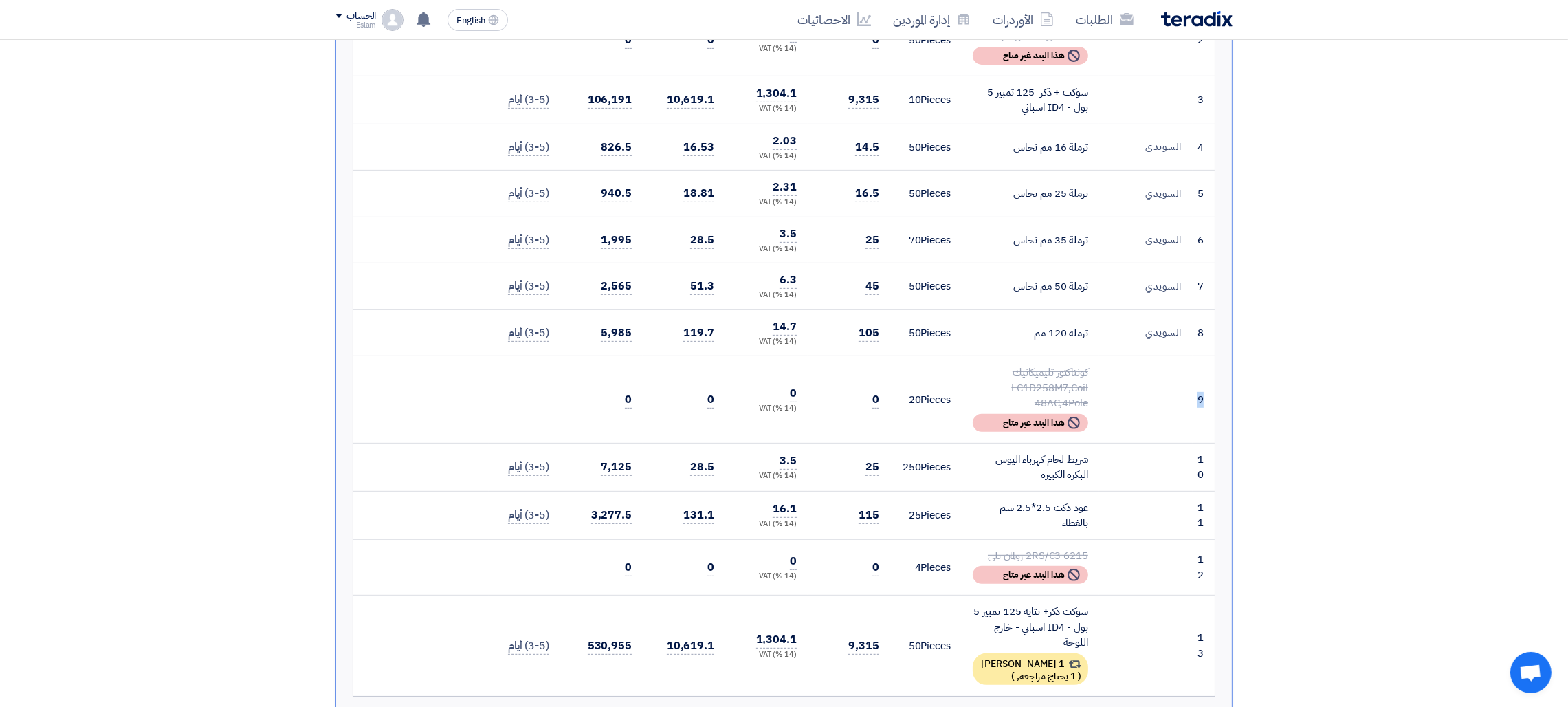
click at [1195, 377] on td "9" at bounding box center [1203, 400] width 22 height 87
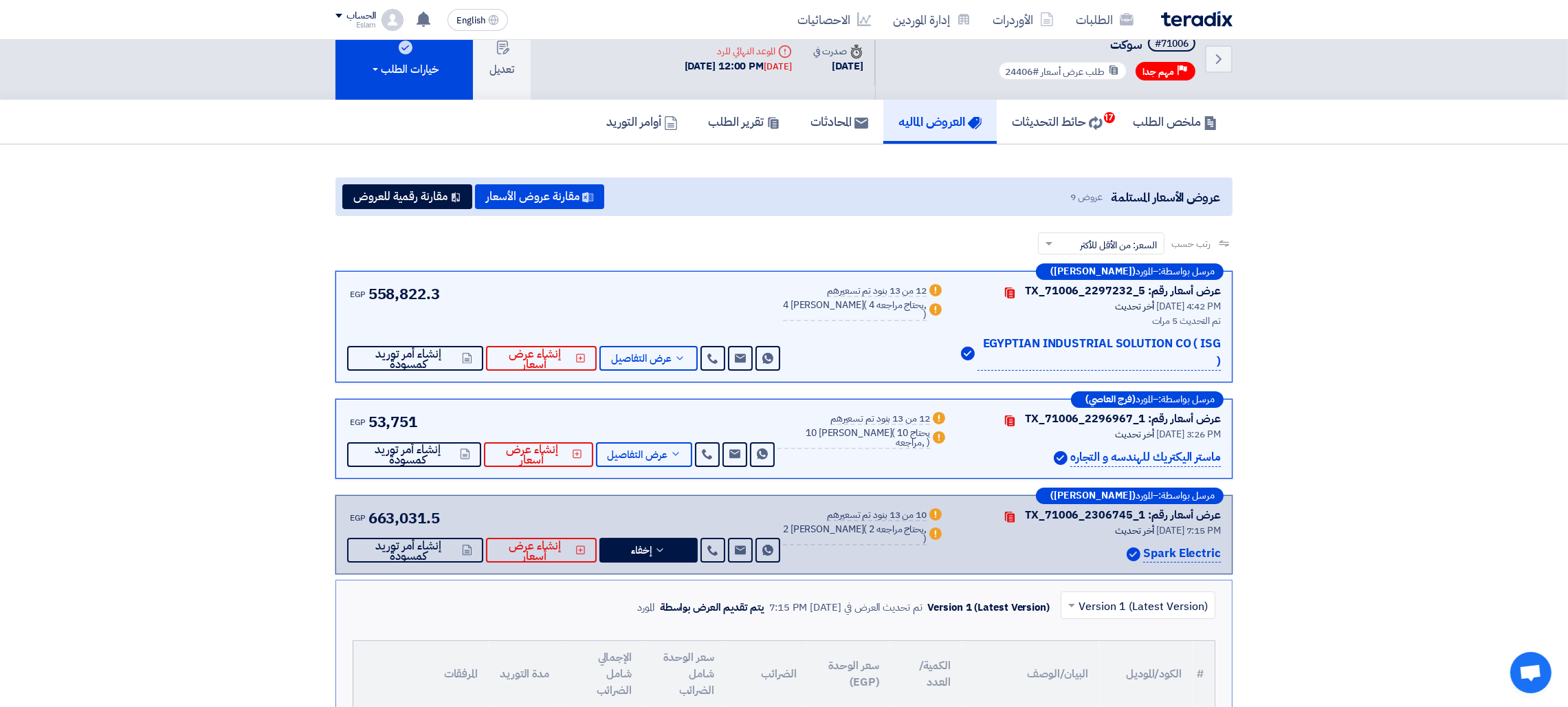
scroll to position [0, 0]
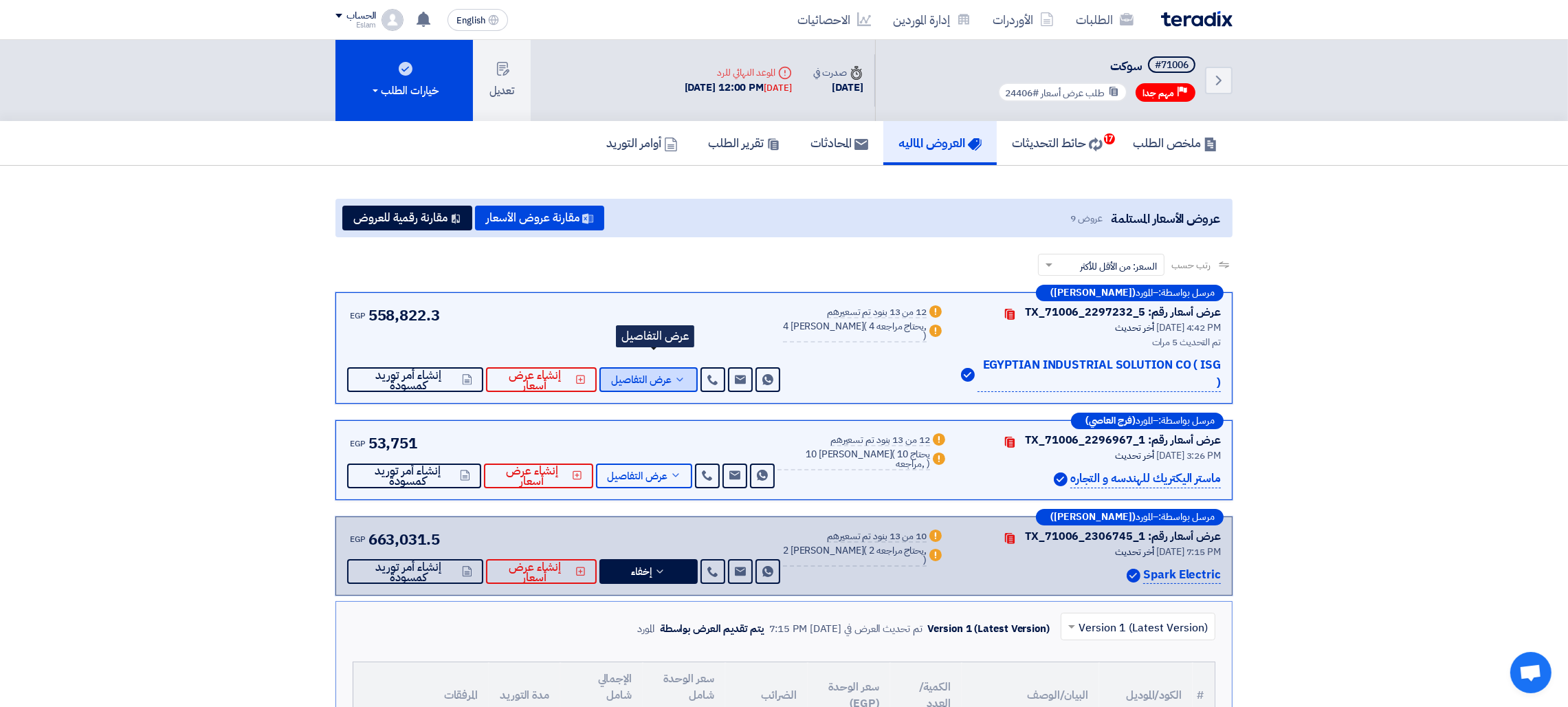
click at [670, 374] on span "عرض التفاصيل" at bounding box center [641, 380] width 60 height 11
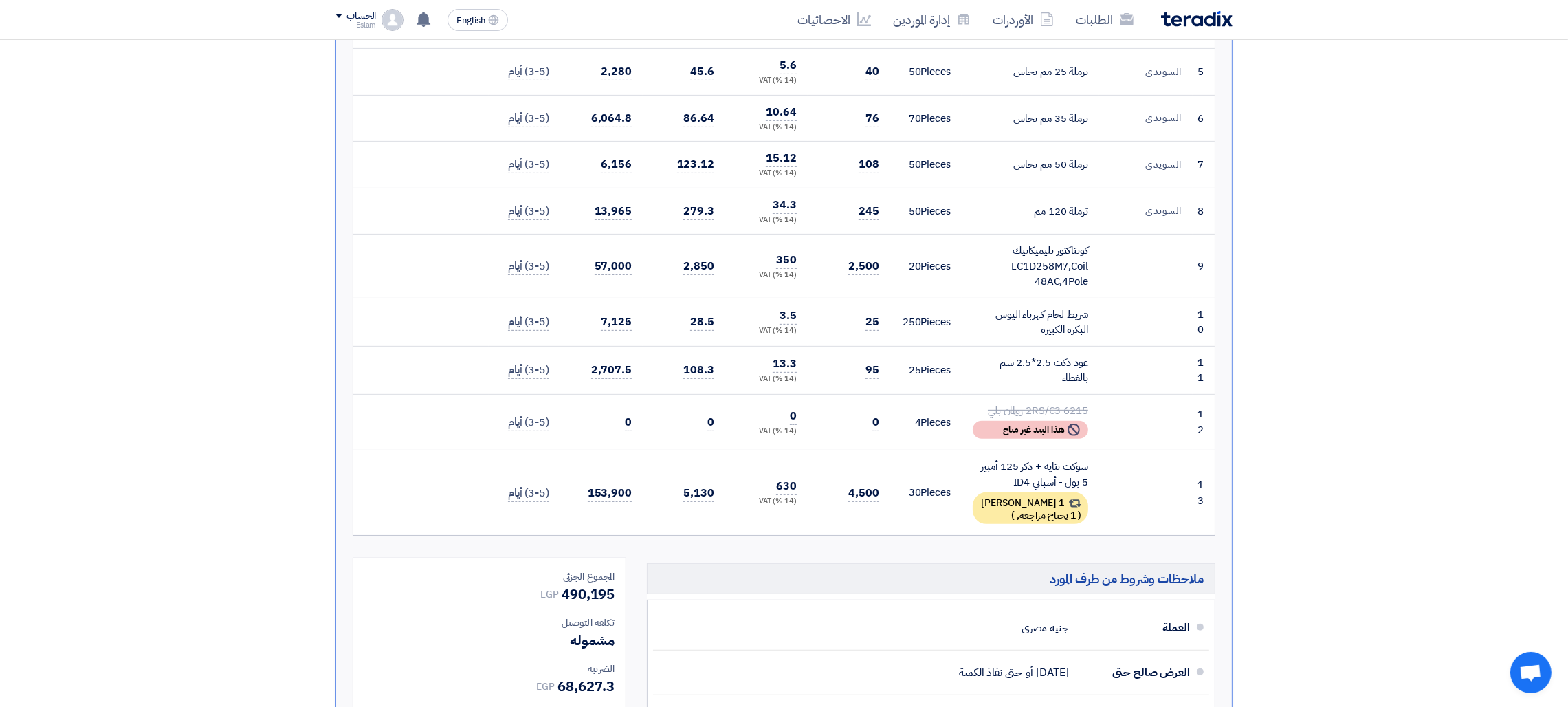
scroll to position [763, 0]
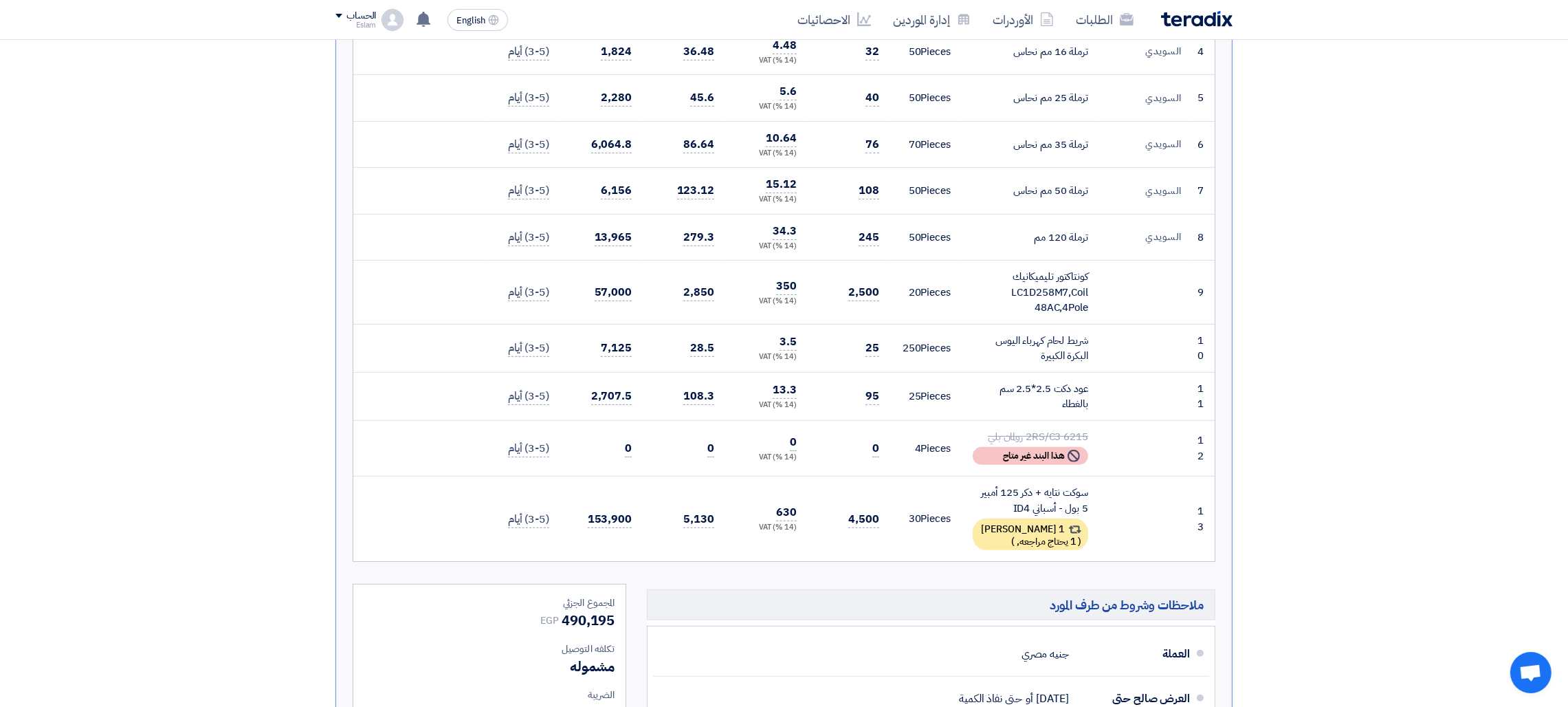
click at [1050, 272] on div "كونتاكتور تليميكانيك LC1D258M7,Coil 48AC,4Pole" at bounding box center [1030, 291] width 115 height 47
click at [1240, 277] on div "مرسل بواسطة: – المورد ([PERSON_NAME]) عرض أسعار رقم: TX_71006_2297232_5 Contact…" at bounding box center [783, 551] width 917 height 2044
drag, startPoint x: 1088, startPoint y: 269, endPoint x: 1028, endPoint y: 282, distance: 61.4
click at [1028, 282] on td "كونتاكتور تليميكانيك LC1D258M7,Coil 48AC,4Pole" at bounding box center [1030, 293] width 137 height 64
click at [1139, 278] on td at bounding box center [1145, 293] width 94 height 64
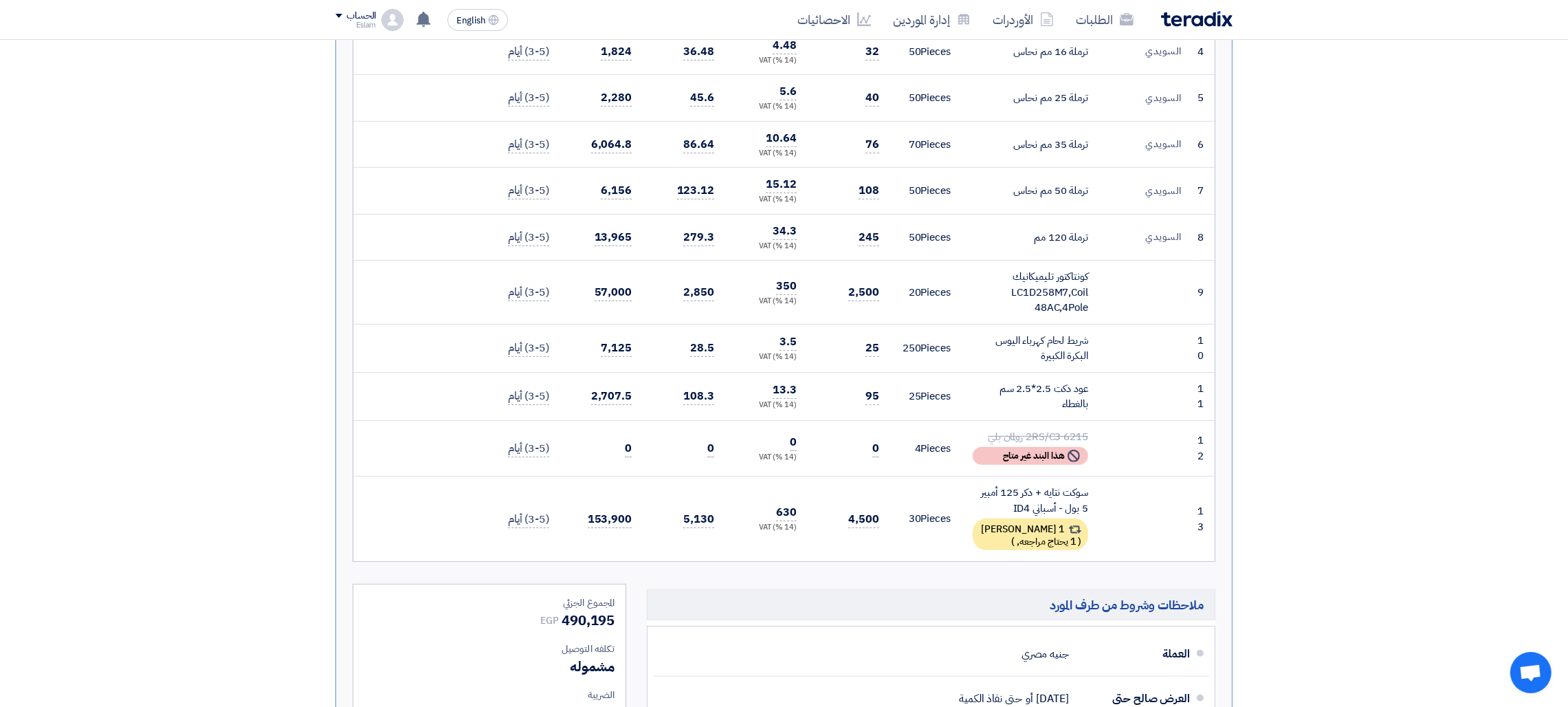
drag, startPoint x: 1088, startPoint y: 268, endPoint x: 1096, endPoint y: 293, distance: 26.2
click at [1096, 293] on td "كونتاكتور تليميكانيك LC1D258M7,Coil 48AC,4Pole" at bounding box center [1030, 293] width 137 height 64
click at [1136, 276] on td at bounding box center [1145, 293] width 94 height 64
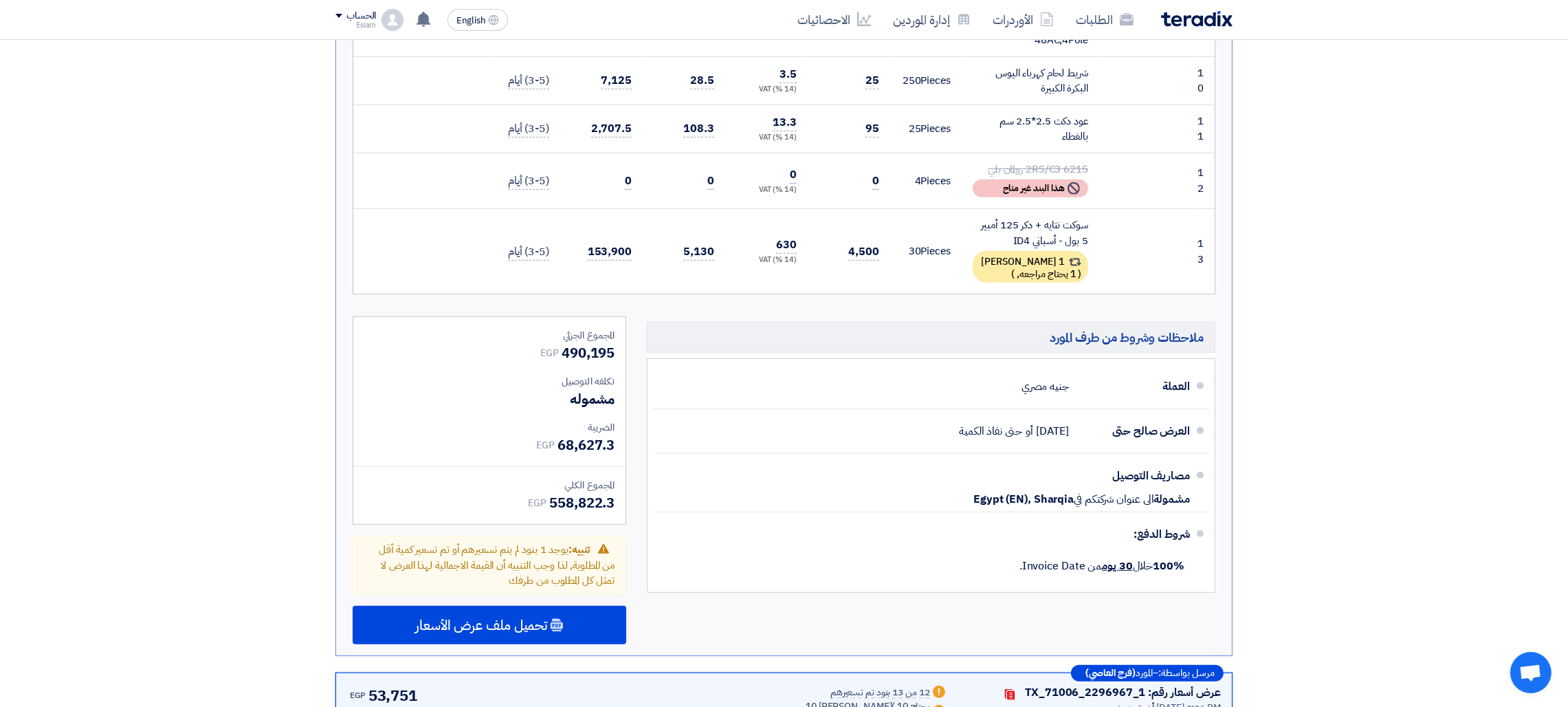
scroll to position [1547, 0]
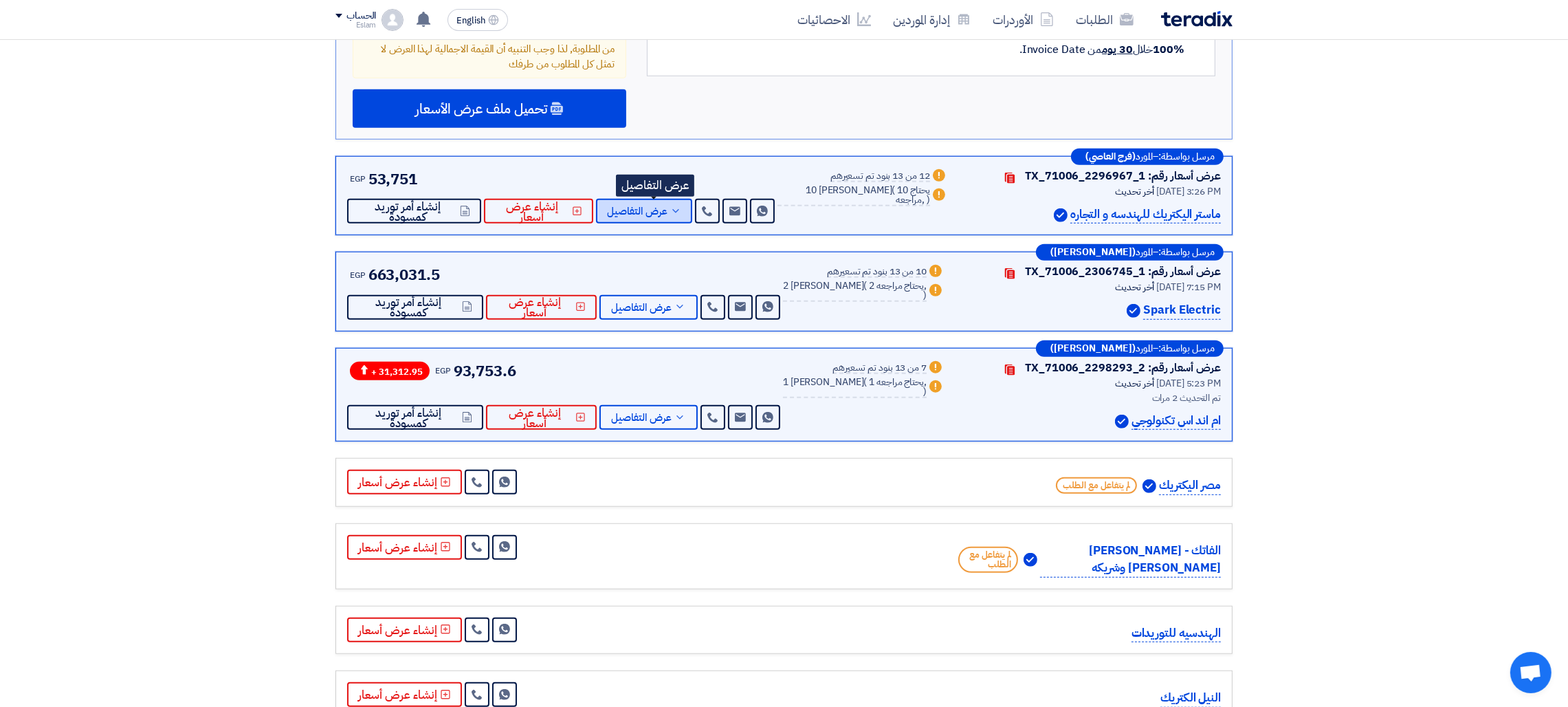
click at [681, 206] on icon at bounding box center [676, 211] width 11 height 11
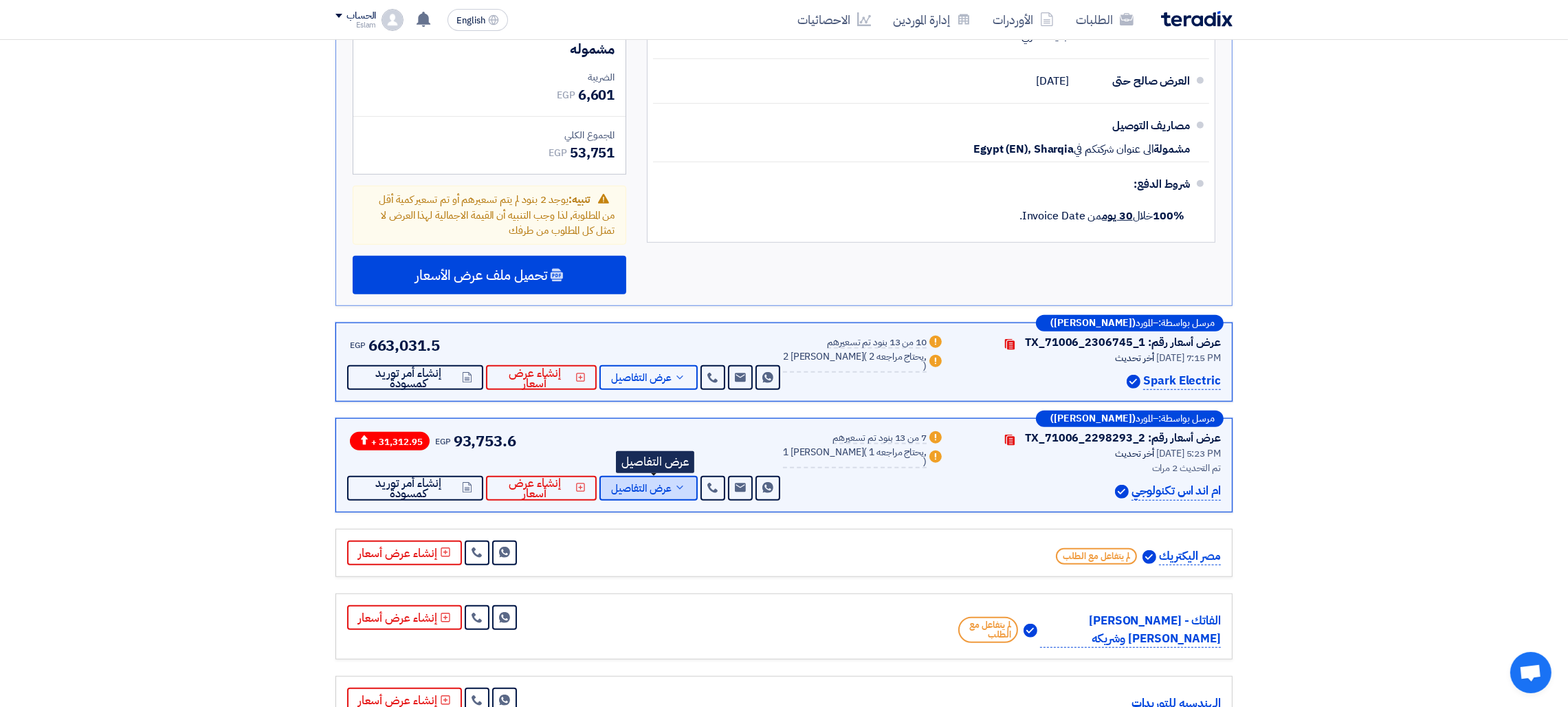
click at [667, 484] on span "عرض التفاصيل" at bounding box center [641, 489] width 60 height 11
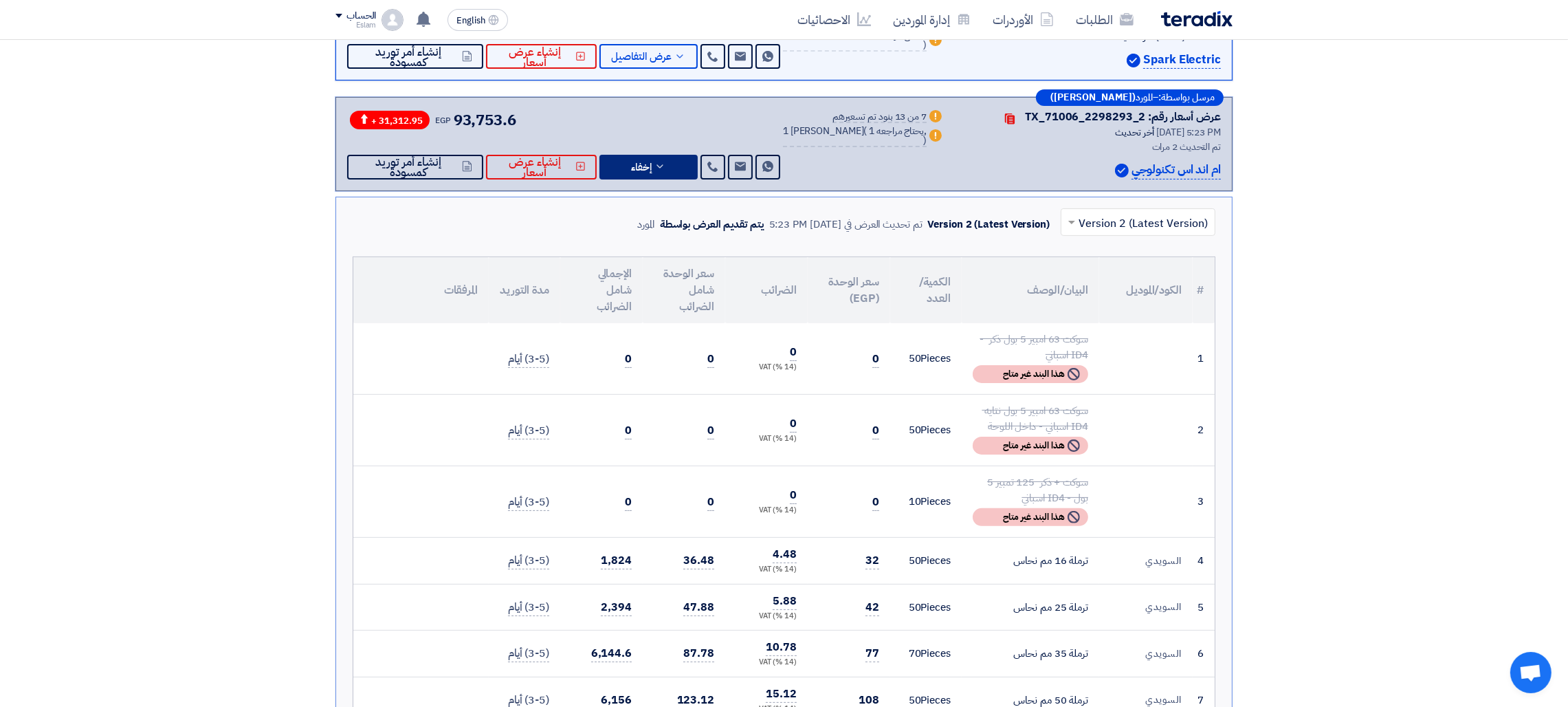
scroll to position [1030, 0]
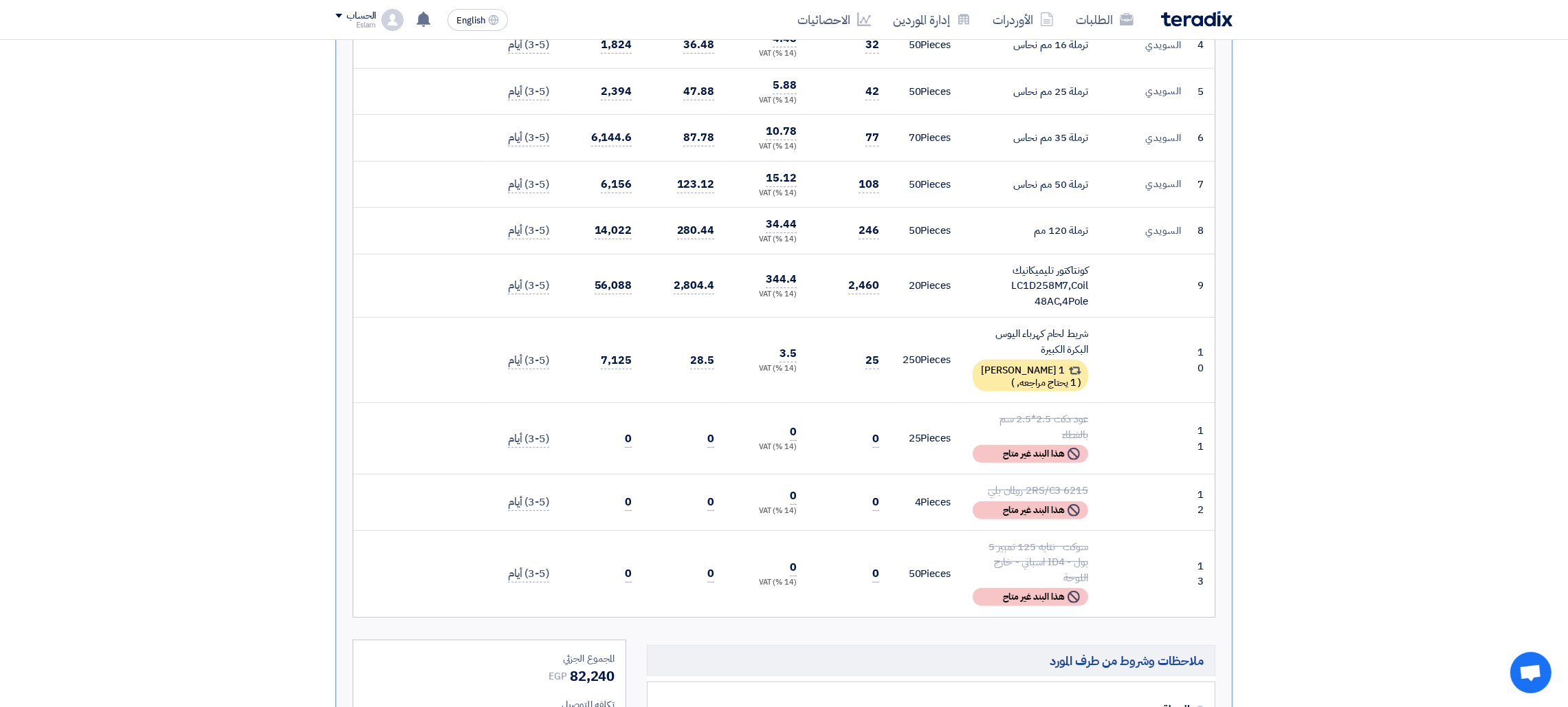
click at [1047, 268] on div "كونتاكتور تليميكانيك LC1D258M7,Coil 48AC,4Pole" at bounding box center [1030, 285] width 115 height 47
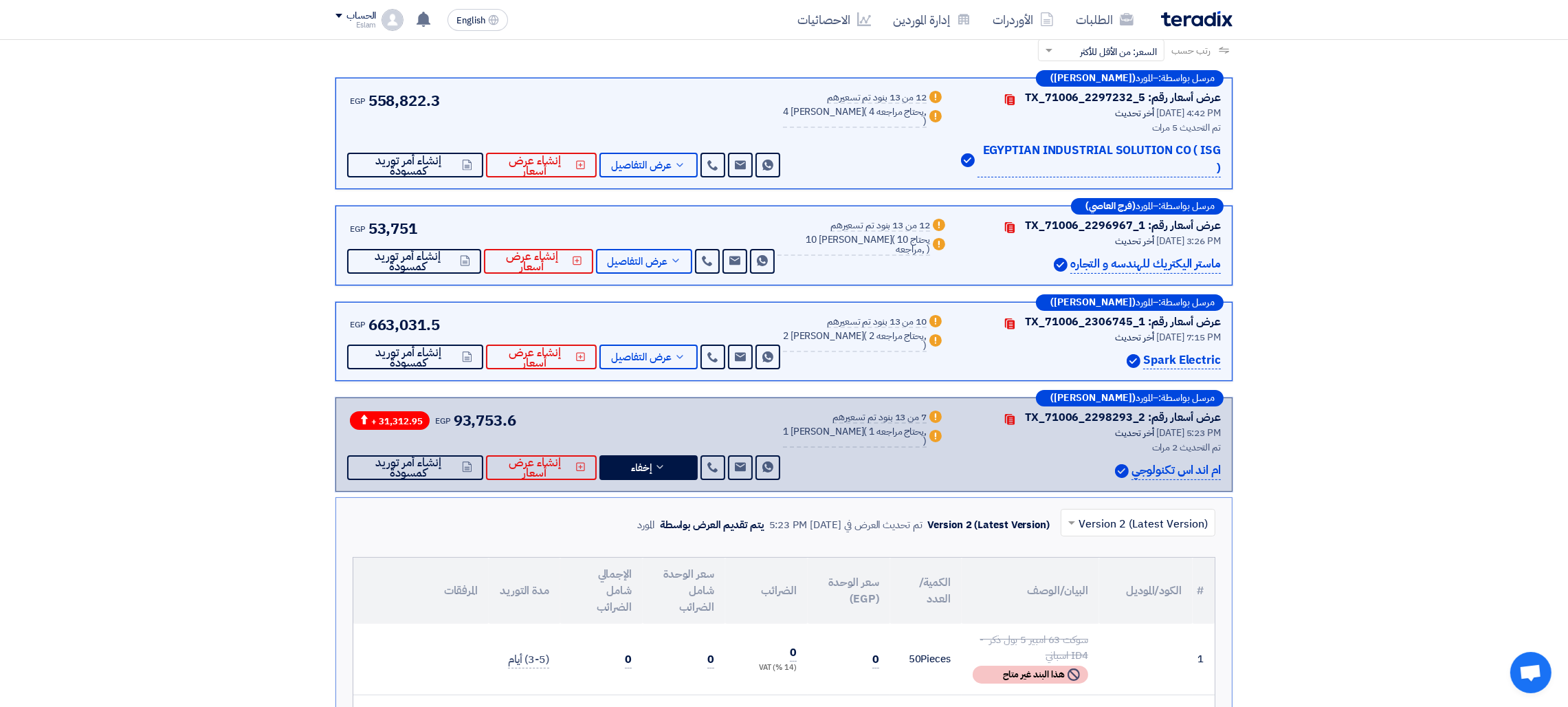
scroll to position [217, 0]
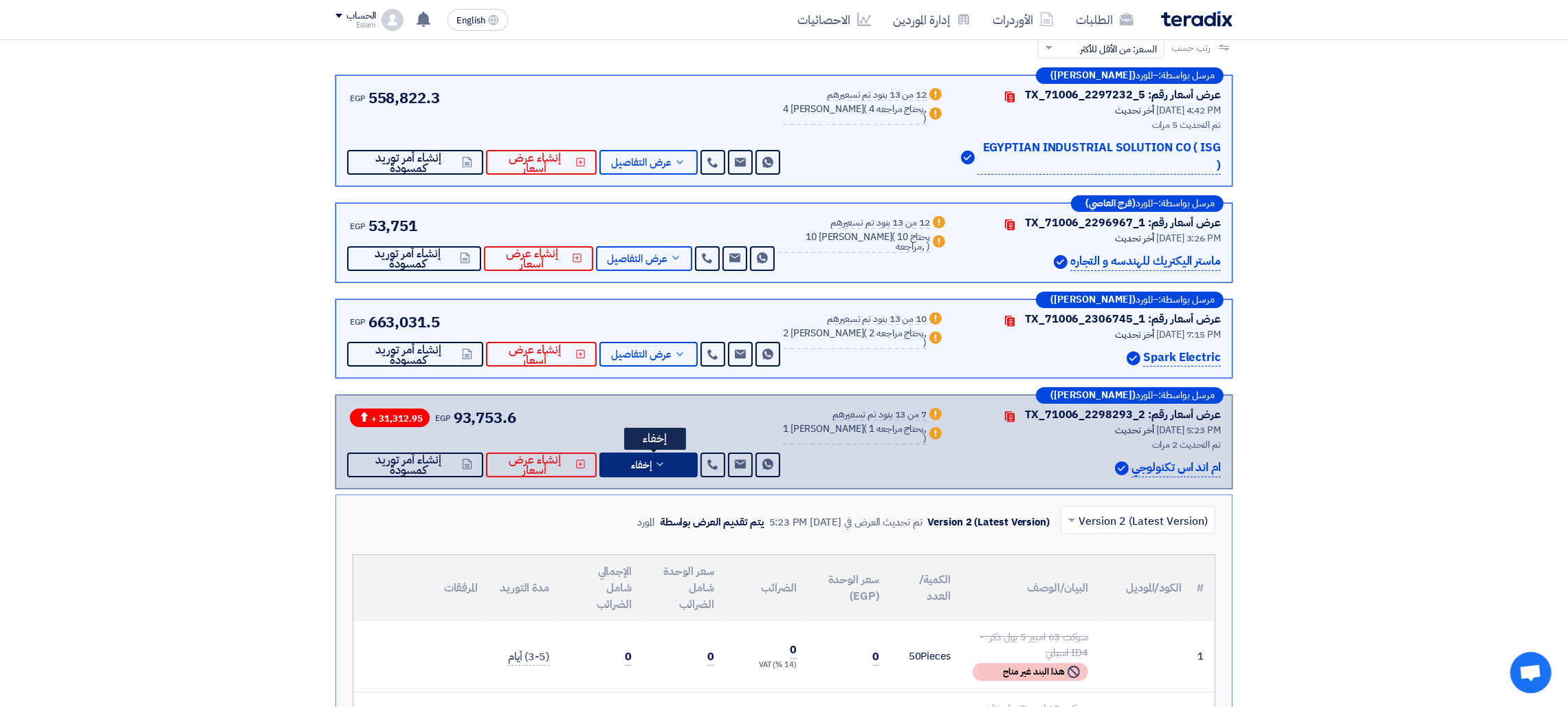
click at [630, 452] on button "إخفاء" at bounding box center [648, 464] width 98 height 24
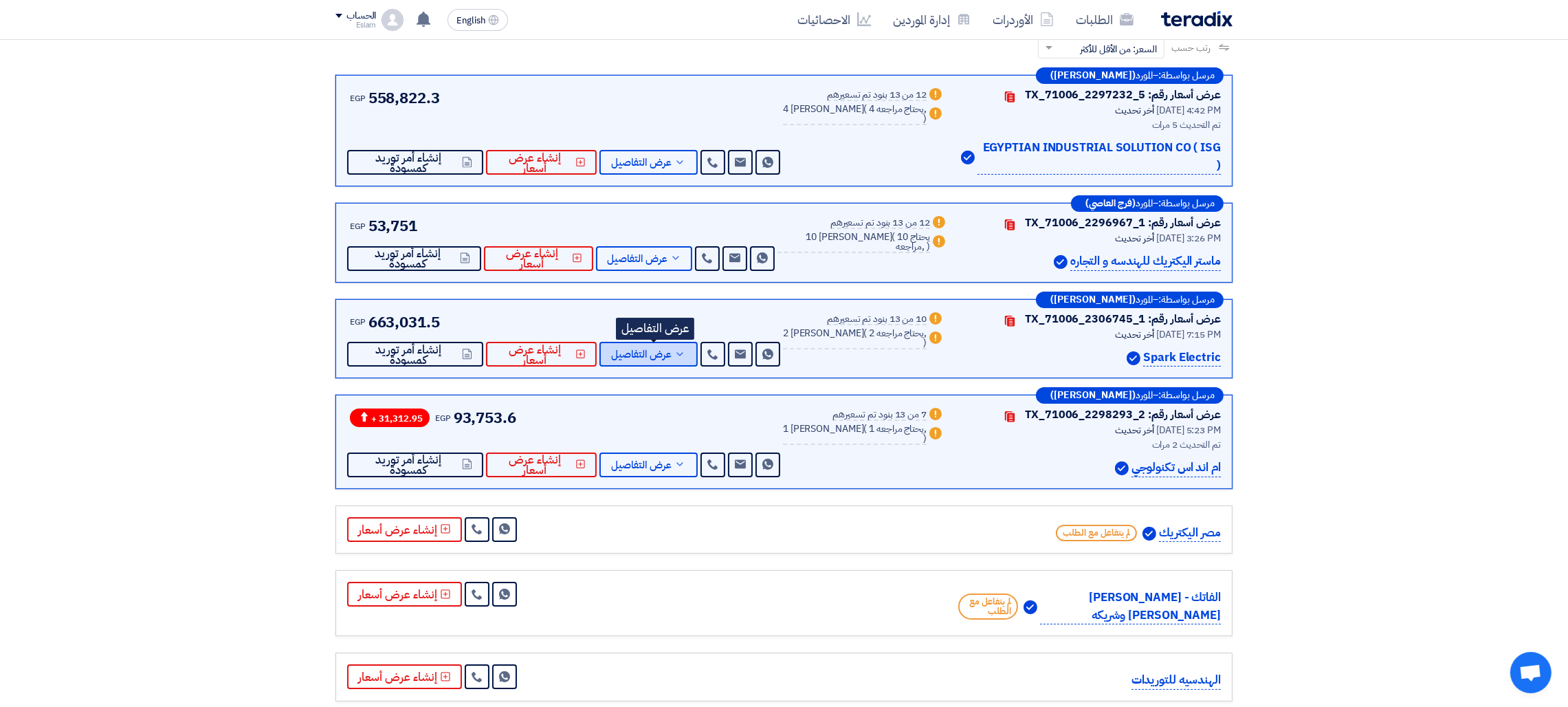
click at [663, 349] on span "عرض التفاصيل" at bounding box center [641, 355] width 60 height 11
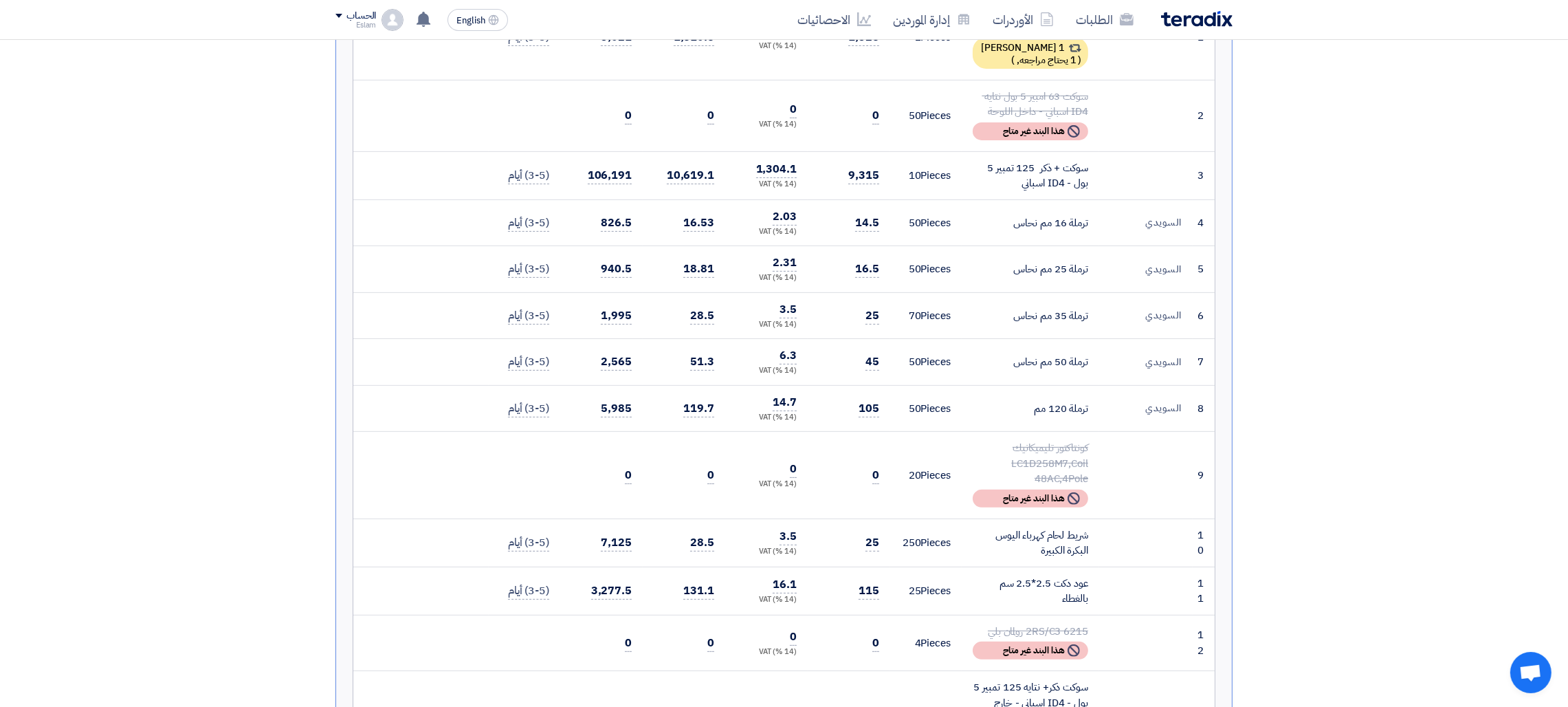
scroll to position [0, 0]
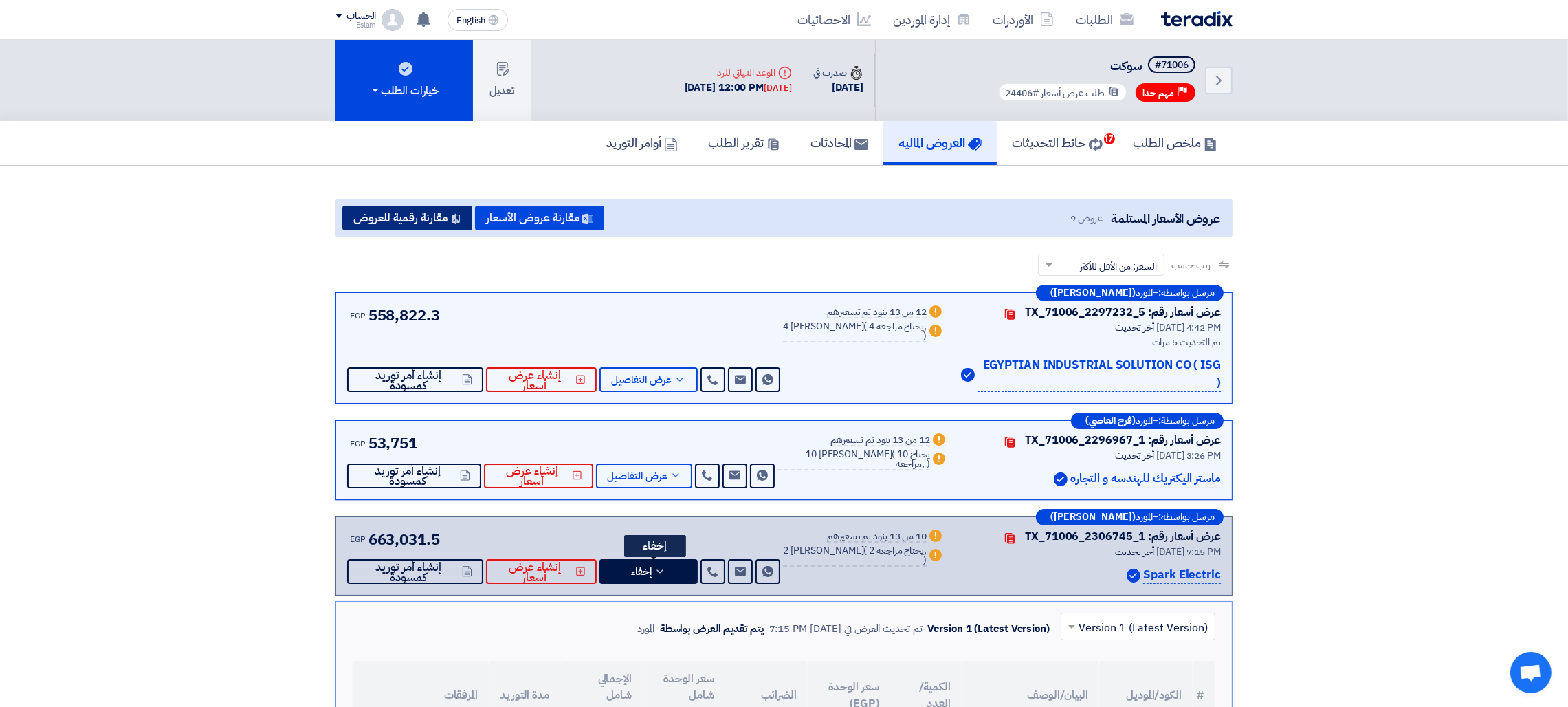
click at [440, 216] on button "مقارنة رقمية للعروض" at bounding box center [407, 218] width 130 height 24
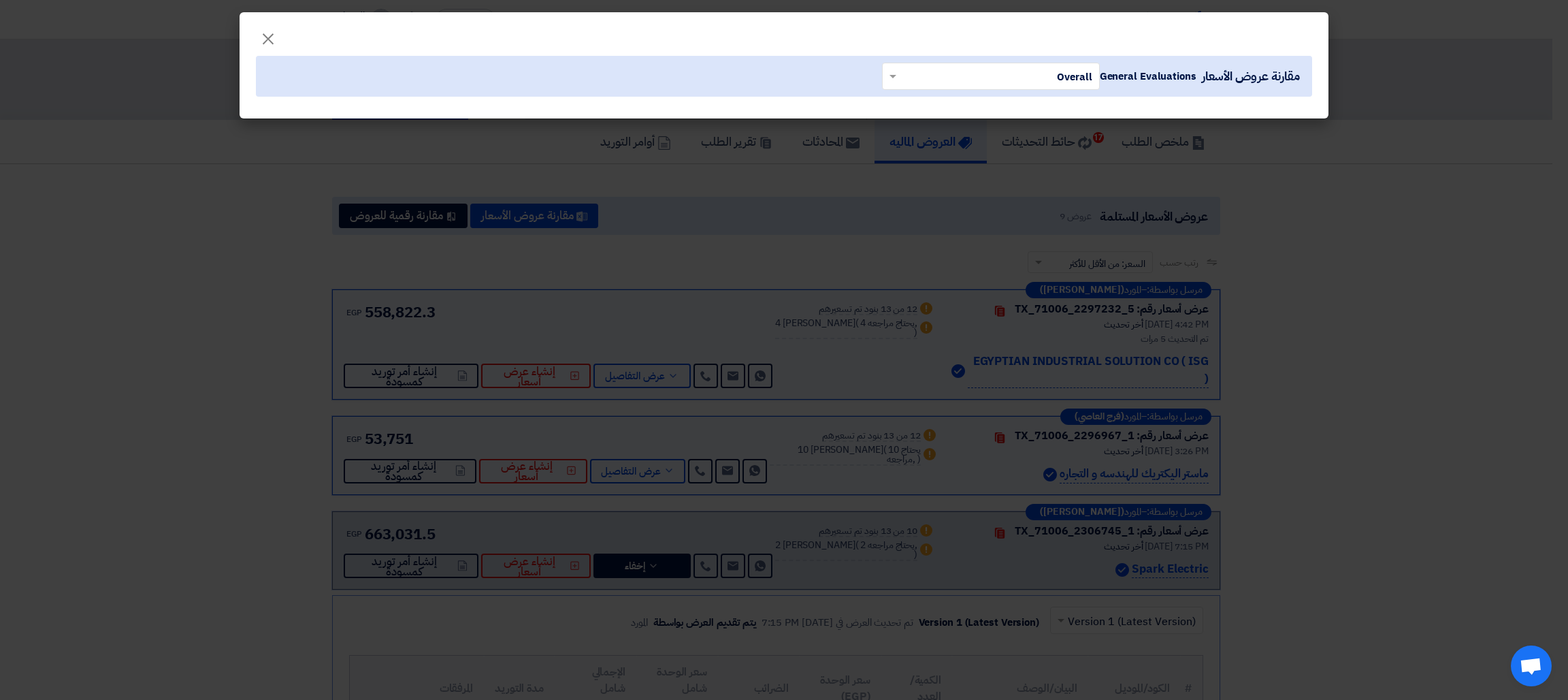
click at [266, 45] on div "مقارنة عروض الأسعار General Evaluations × Overall ×" at bounding box center [784, 81] width 1089 height 75
click at [271, 39] on span "×" at bounding box center [268, 38] width 17 height 41
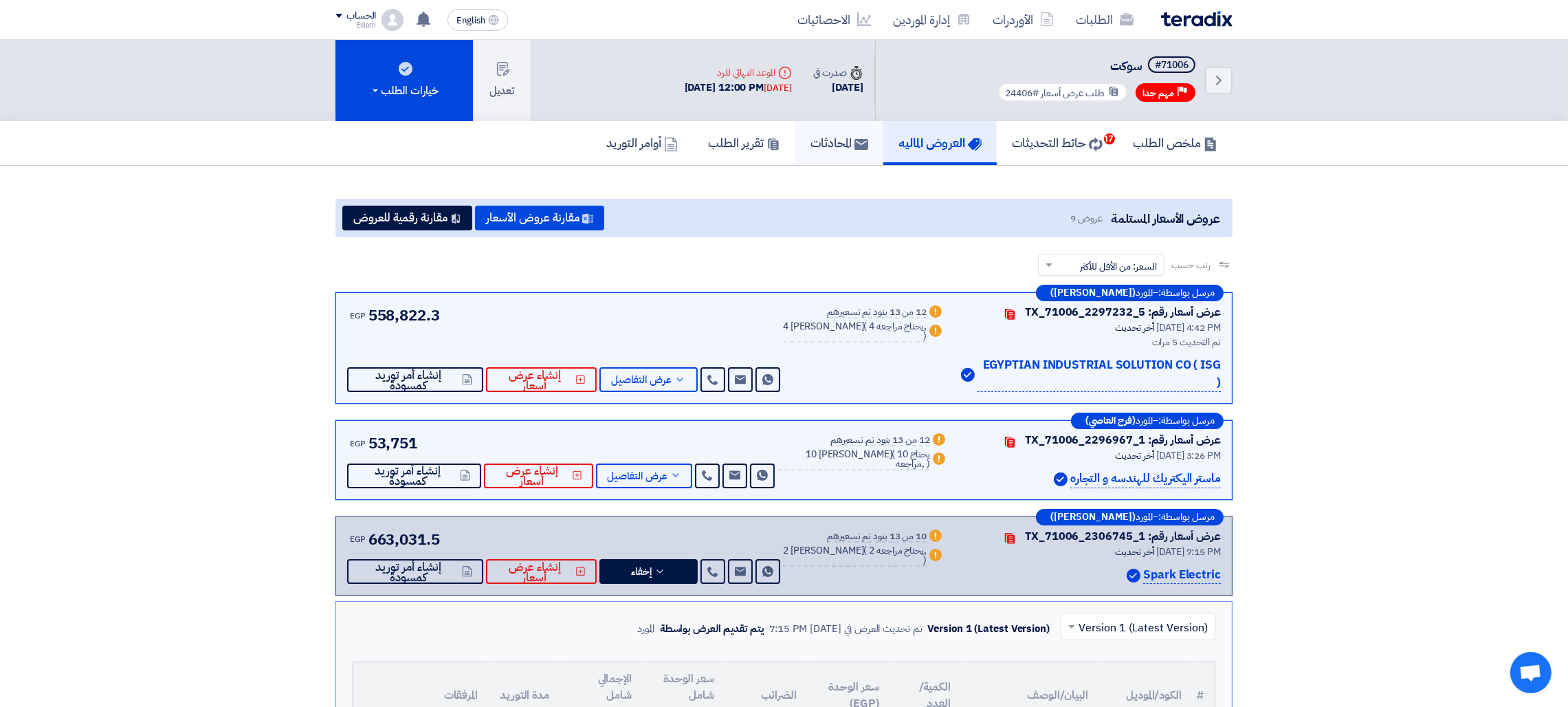
click at [811, 149] on h5 "المحادثات" at bounding box center [840, 143] width 58 height 16
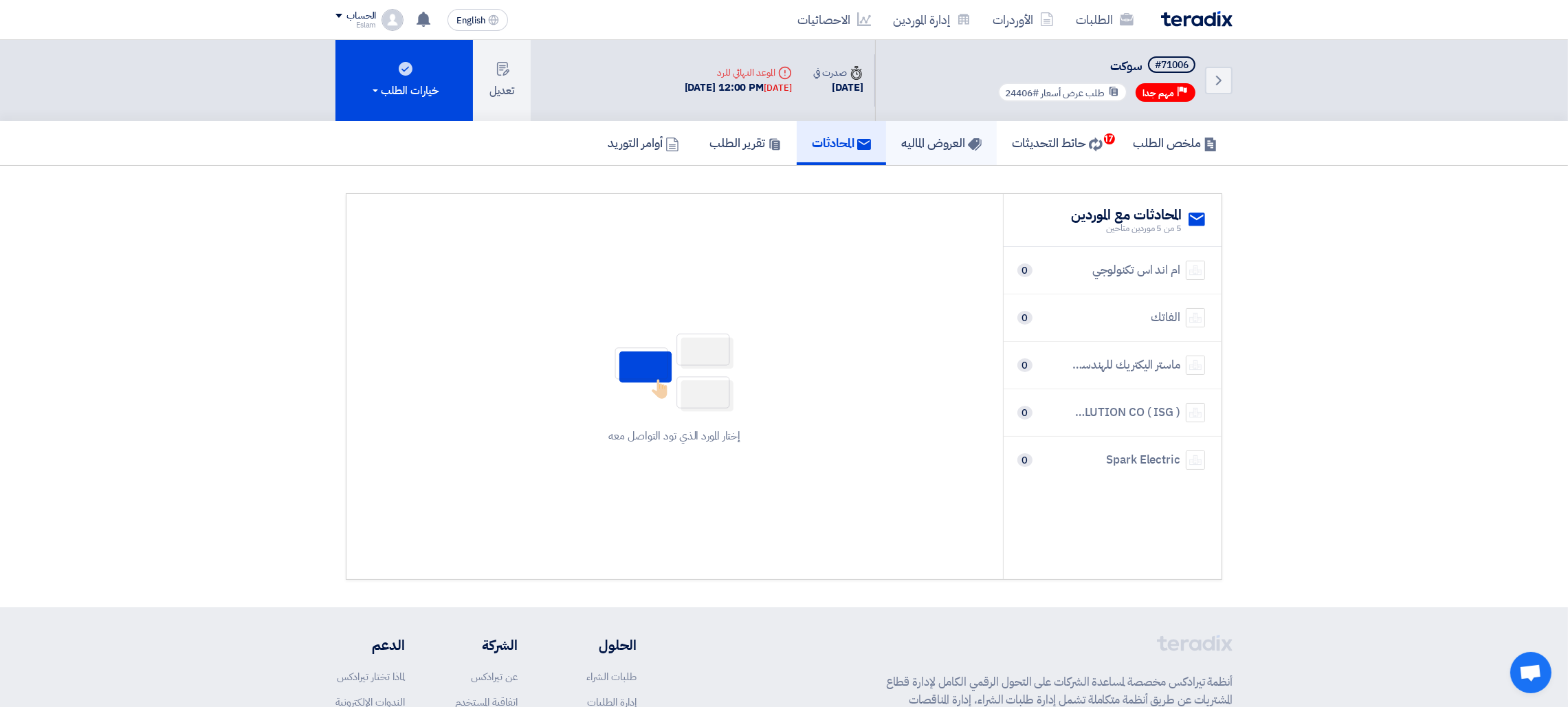
click at [901, 143] on h5 "العروض الماليه" at bounding box center [941, 143] width 80 height 16
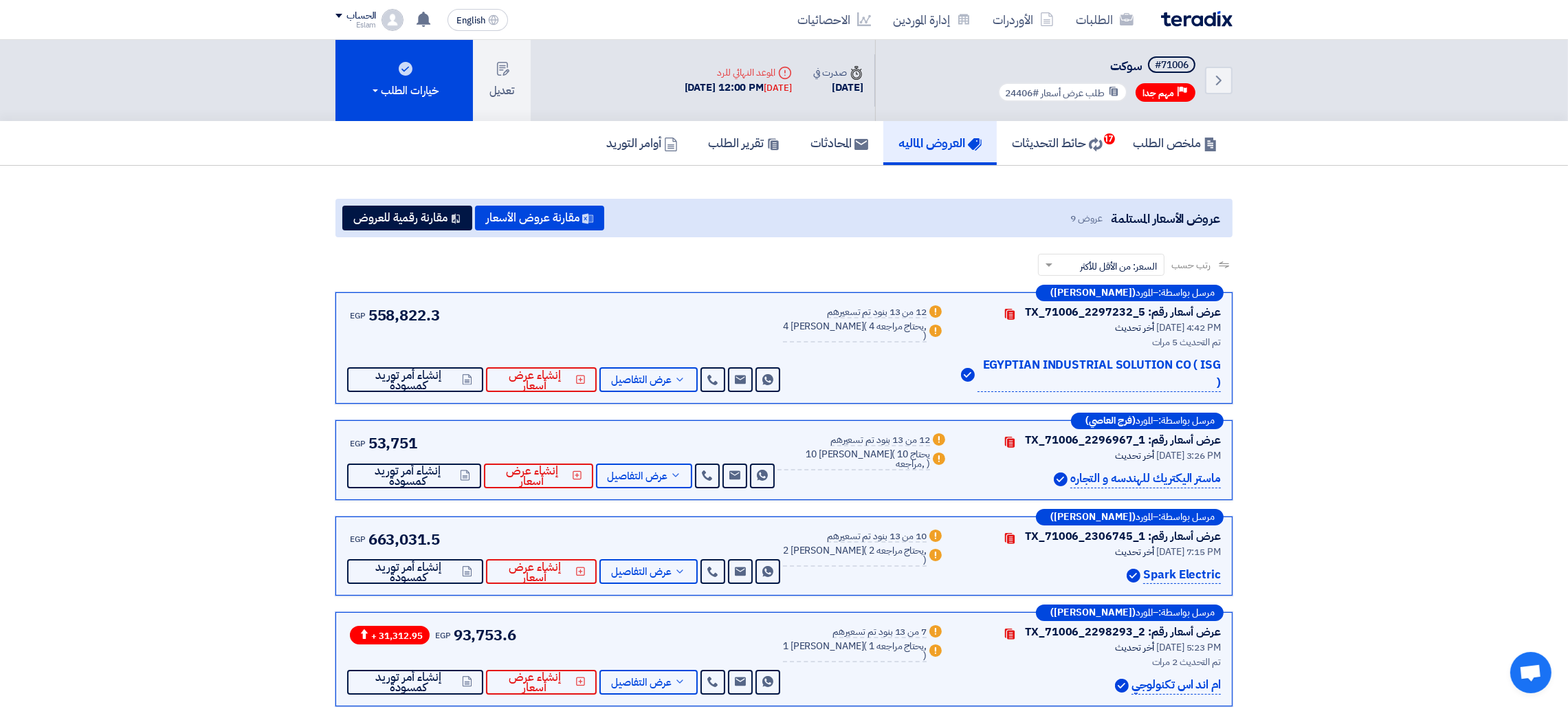
scroll to position [515, 0]
